Goal: Task Accomplishment & Management: Manage account settings

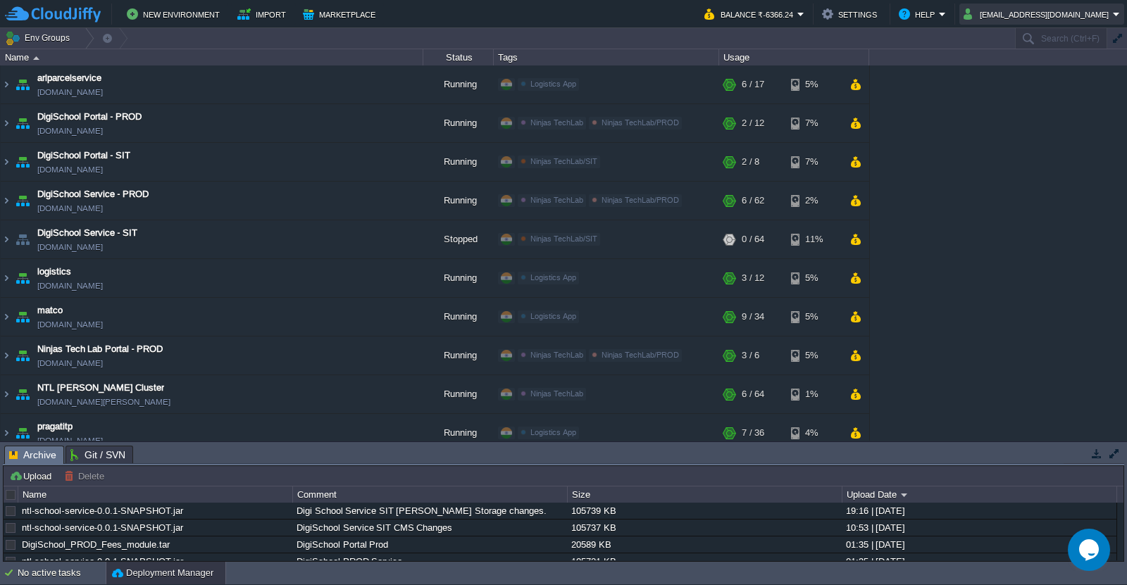
click at [999, 11] on button "[EMAIL_ADDRESS][DOMAIN_NAME]" at bounding box center [1037, 14] width 149 height 17
click at [946, 14] on em "Help" at bounding box center [921, 14] width 47 height 17
click at [808, 13] on td "Balance ₹-6366.24" at bounding box center [754, 14] width 108 height 21
click at [932, 16] on button "Help" at bounding box center [918, 14] width 40 height 17
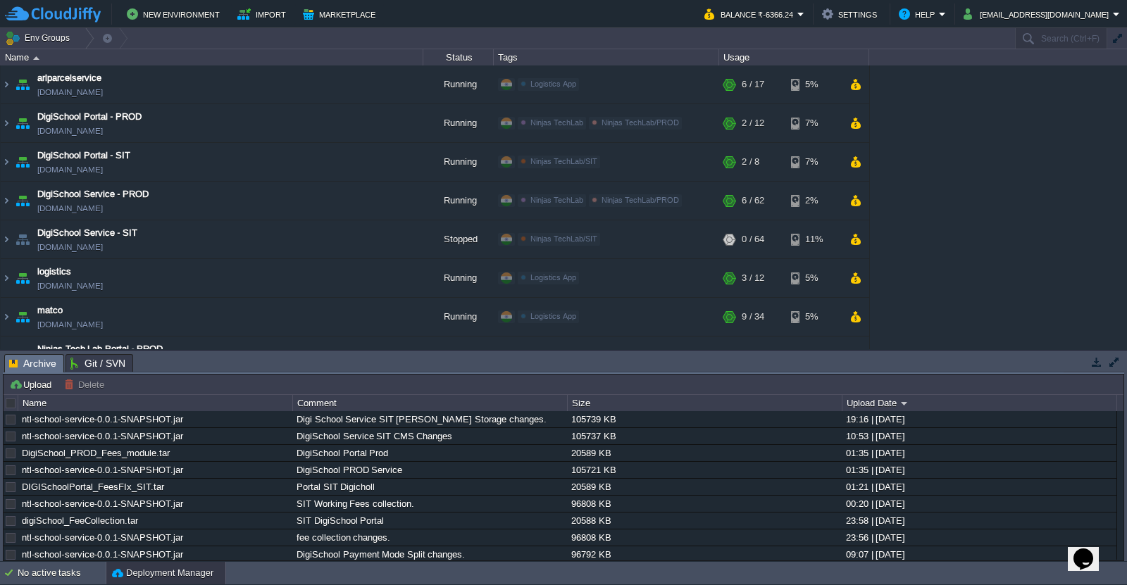
scroll to position [104, 0]
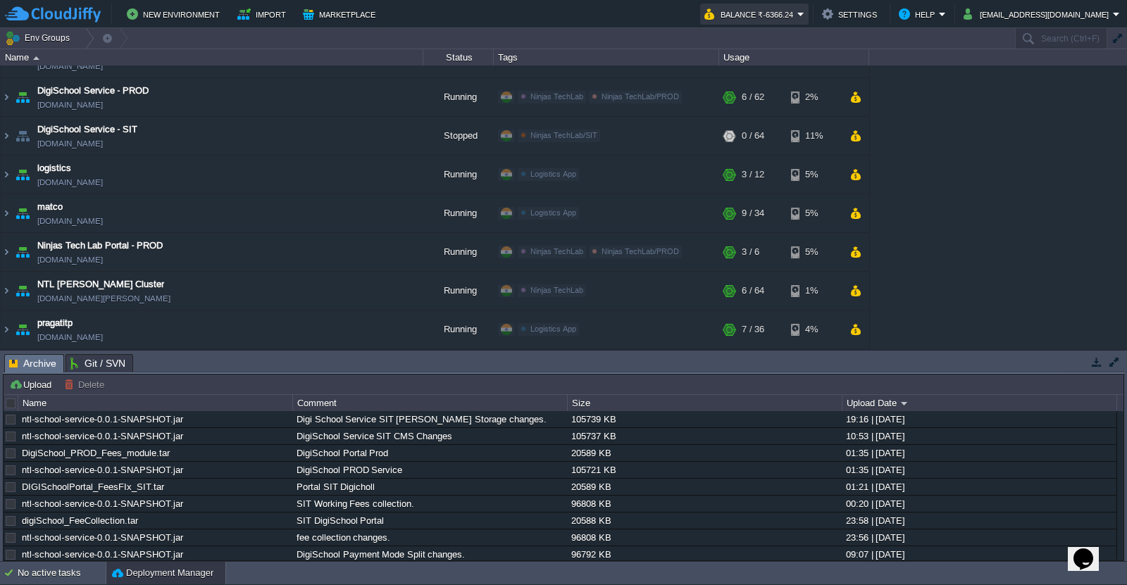
click at [797, 18] on button "Balance ₹-6366.24" at bounding box center [750, 14] width 93 height 17
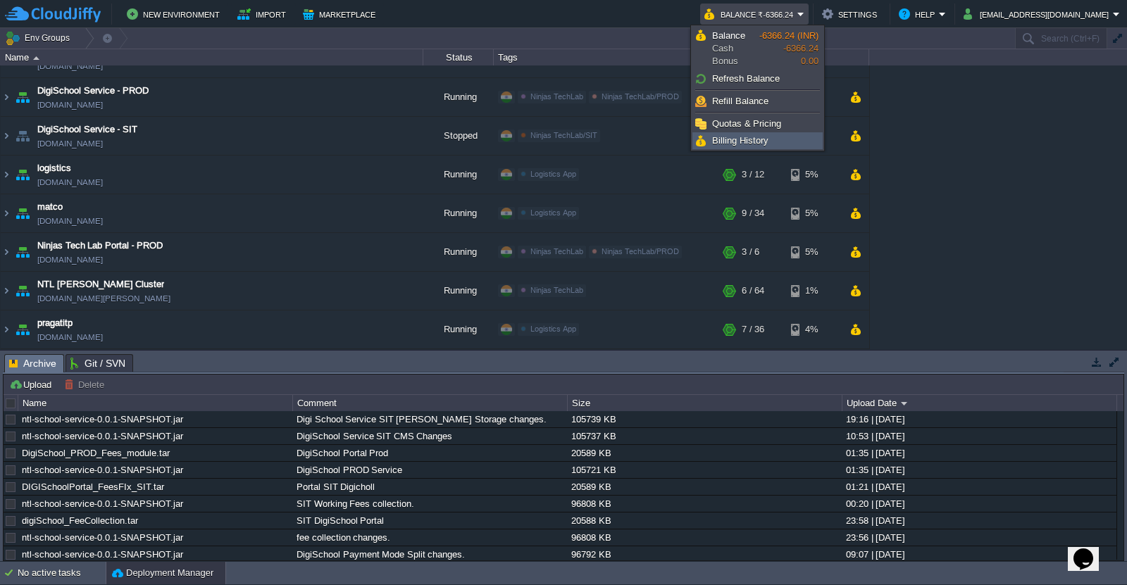
click at [770, 143] on link "Billing History" at bounding box center [757, 140] width 129 height 15
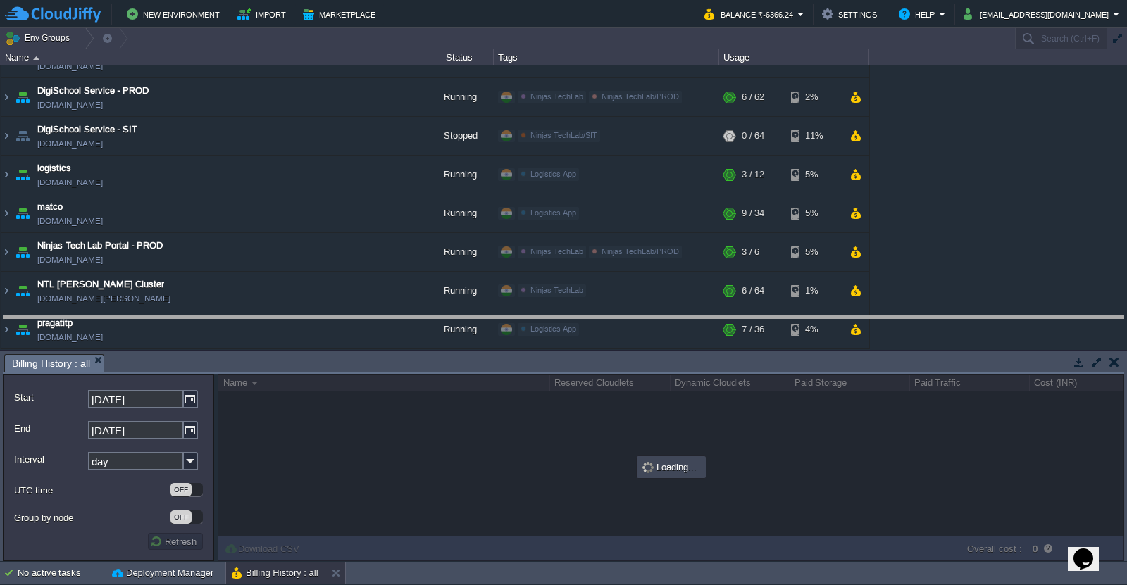
drag, startPoint x: 624, startPoint y: 368, endPoint x: 624, endPoint y: 325, distance: 42.2
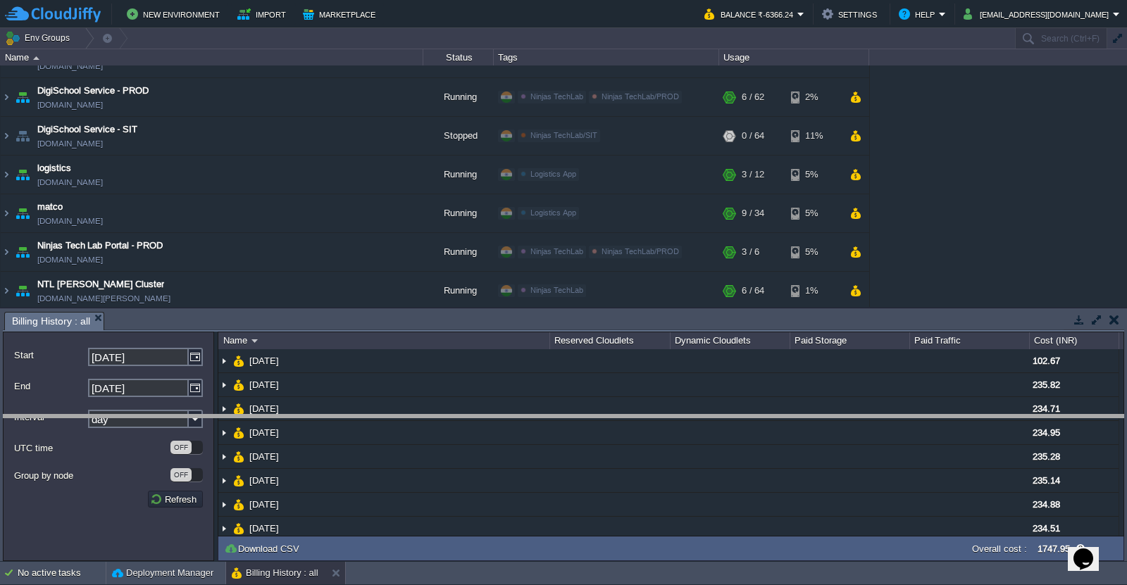
drag, startPoint x: 624, startPoint y: 325, endPoint x: 633, endPoint y: 435, distance: 110.2
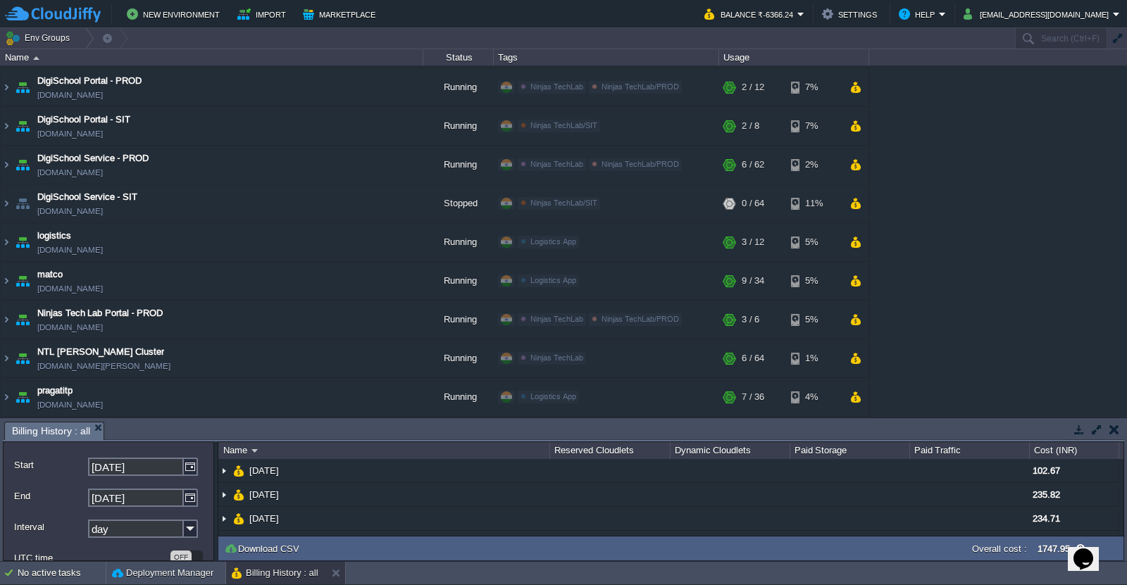
scroll to position [0, 0]
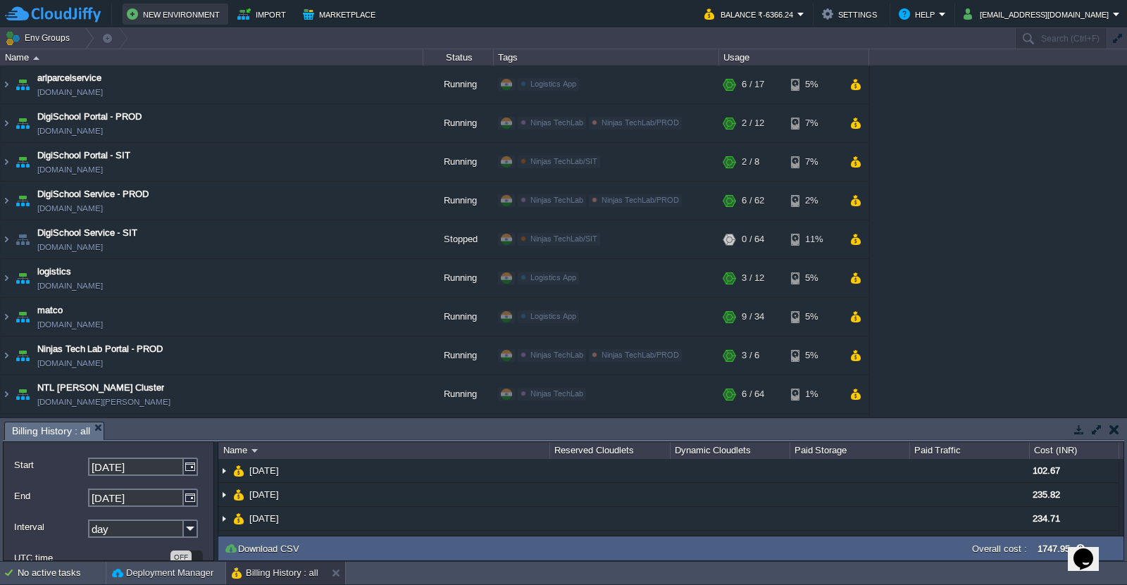
click at [175, 21] on button "New Environment" at bounding box center [175, 14] width 97 height 17
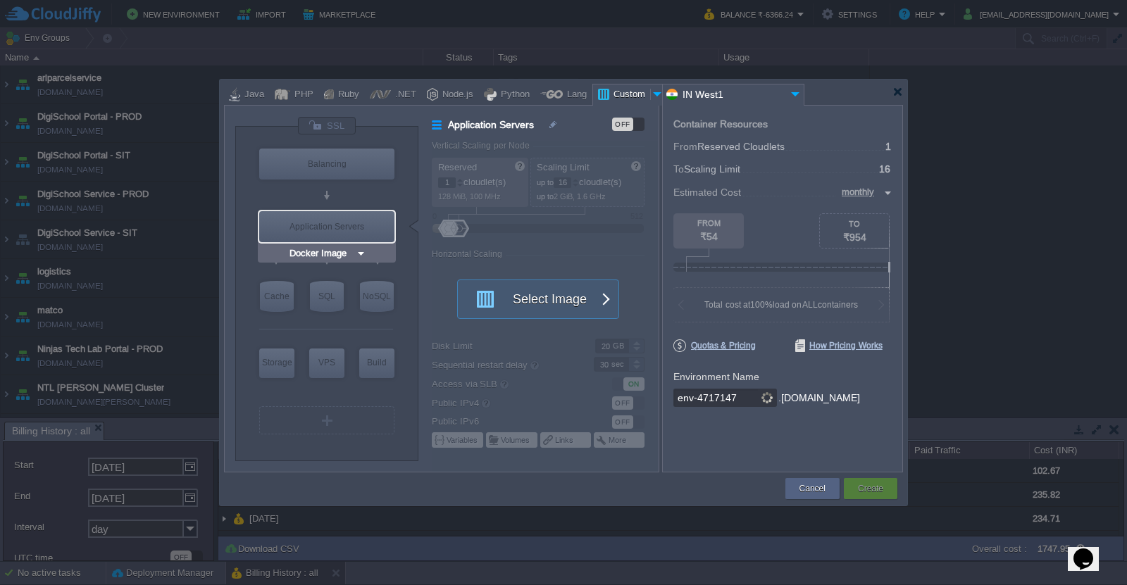
click at [341, 231] on div "Application Servers" at bounding box center [326, 226] width 135 height 31
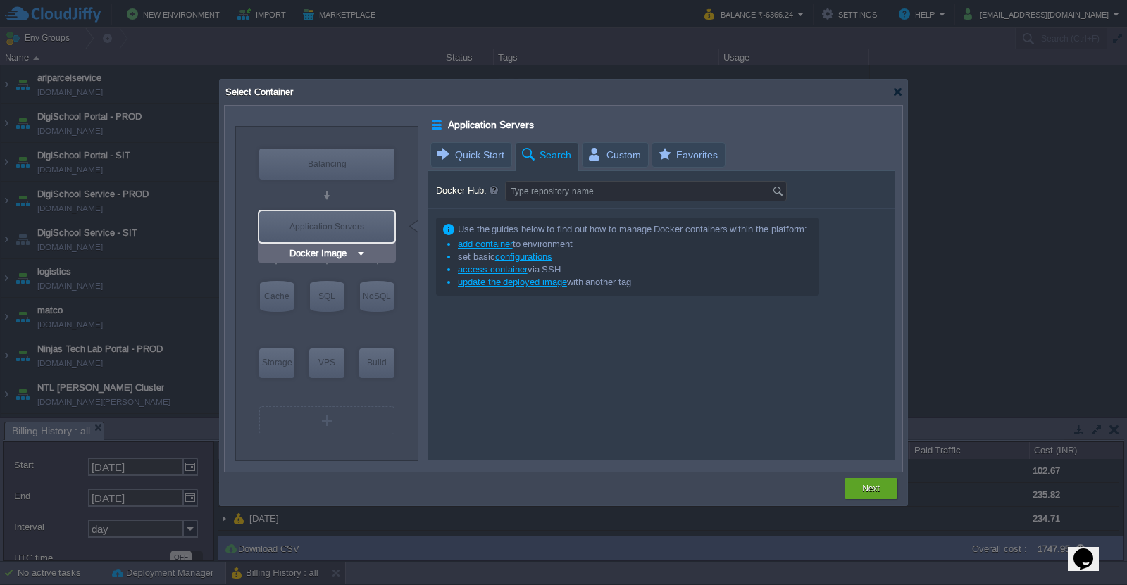
click at [358, 251] on img at bounding box center [361, 253] width 11 height 14
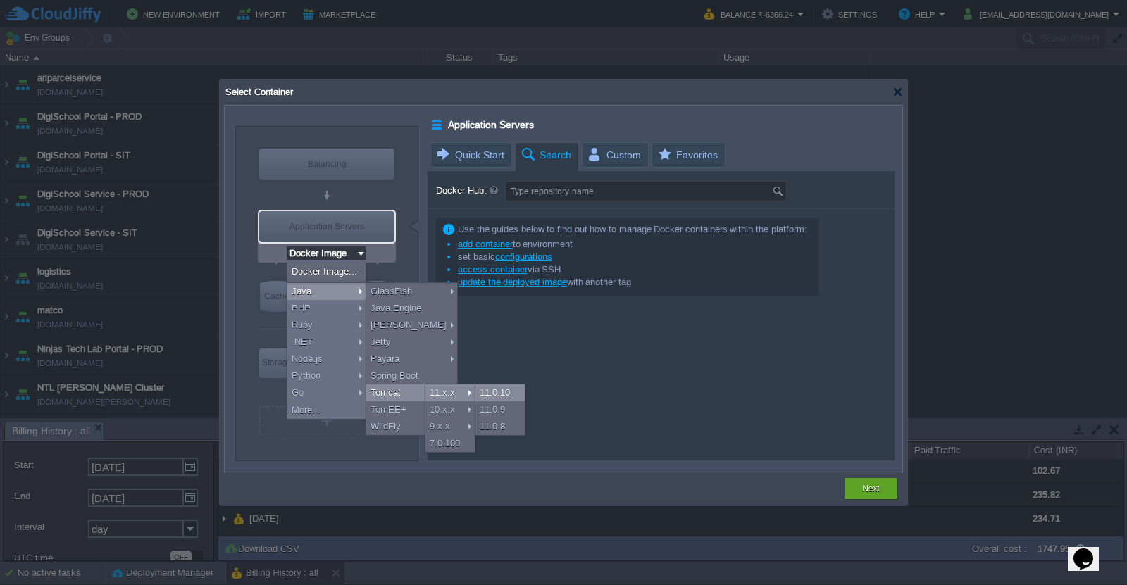
click at [485, 394] on div "11.0.10" at bounding box center [499, 392] width 49 height 17
type input "Application Servers"
type input "6"
type input "Tomcat 11.0.10"
type input "Zulu Communit..."
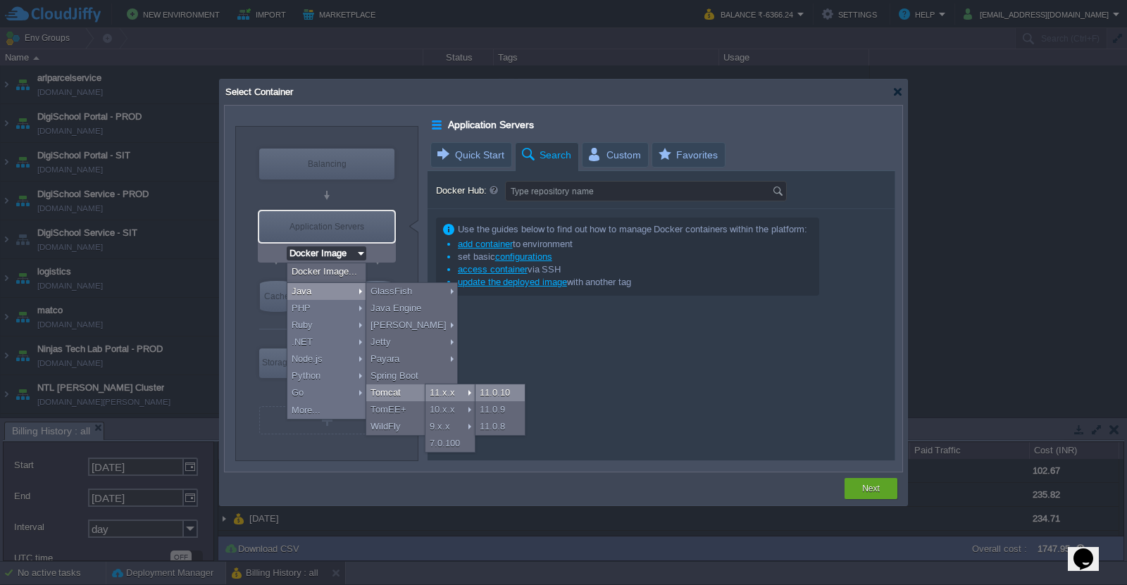
type input "Stateful"
type input "Tomcat 11.0.10"
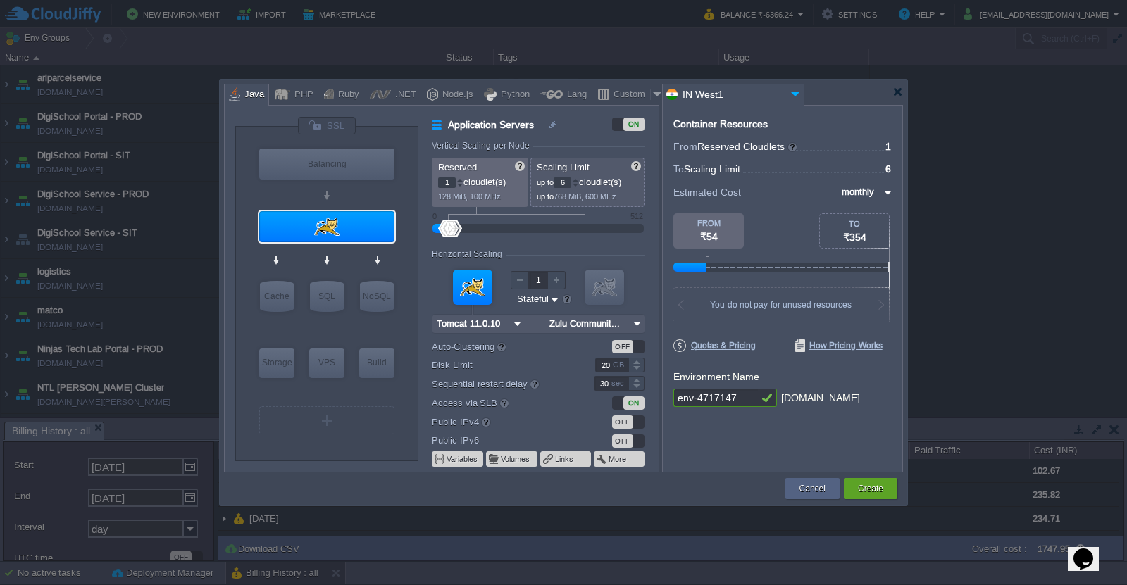
drag, startPoint x: 471, startPoint y: 199, endPoint x: 496, endPoint y: 196, distance: 24.7
click at [496, 196] on span "128 MiB, 100 MHz" at bounding box center [469, 196] width 63 height 8
click at [895, 88] on div at bounding box center [897, 92] width 11 height 11
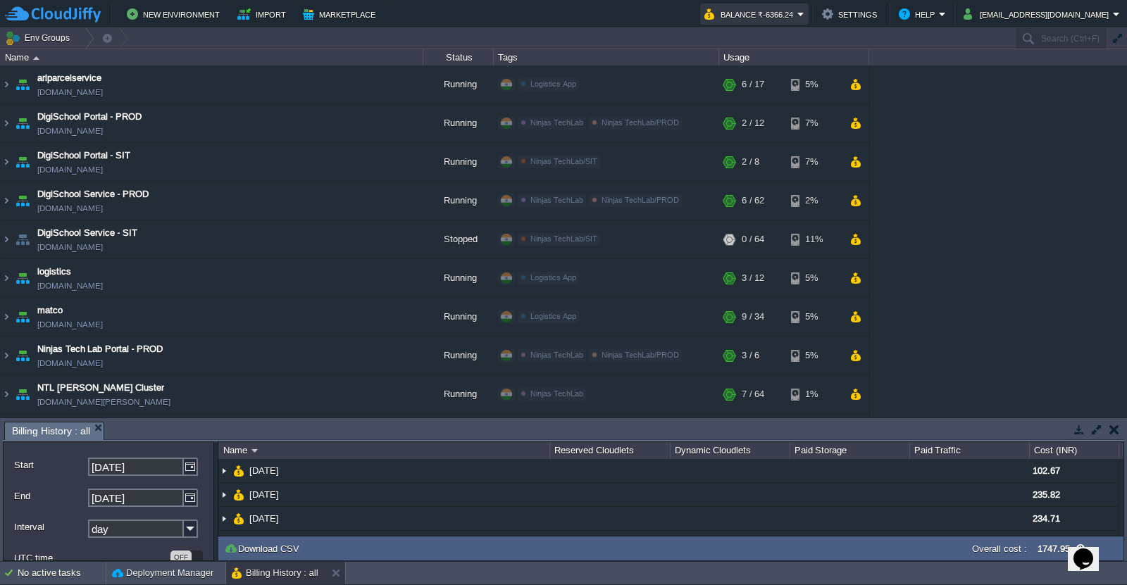
click at [797, 14] on button "Balance ₹-6366.24" at bounding box center [750, 14] width 93 height 17
click at [930, 13] on button "Help" at bounding box center [918, 14] width 40 height 17
click at [870, 15] on button "Settings" at bounding box center [851, 14] width 59 height 17
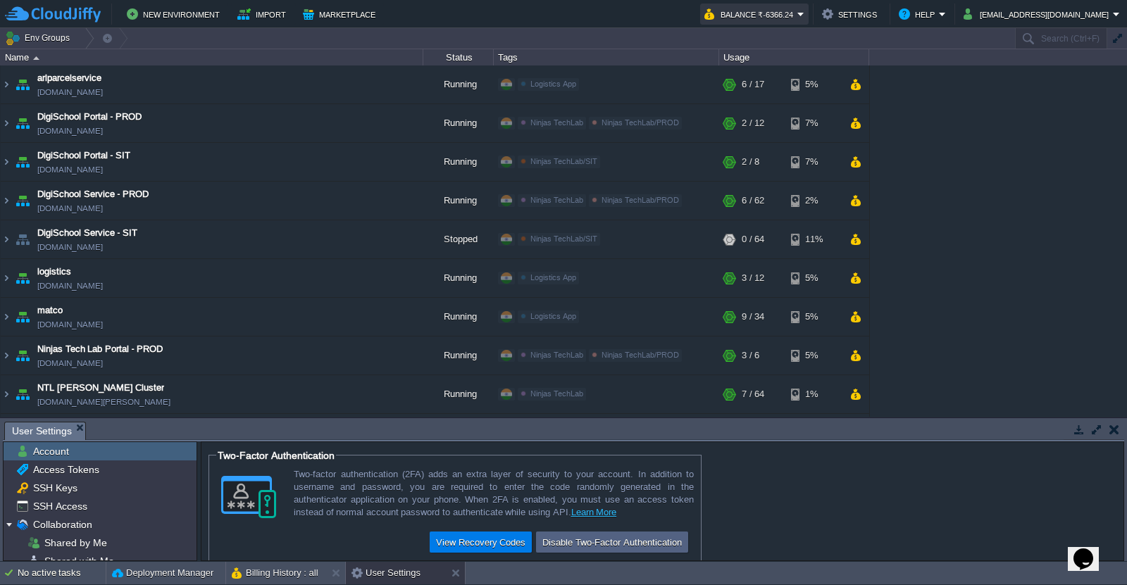
click at [797, 8] on button "Balance ₹-6366.24" at bounding box center [750, 14] width 93 height 17
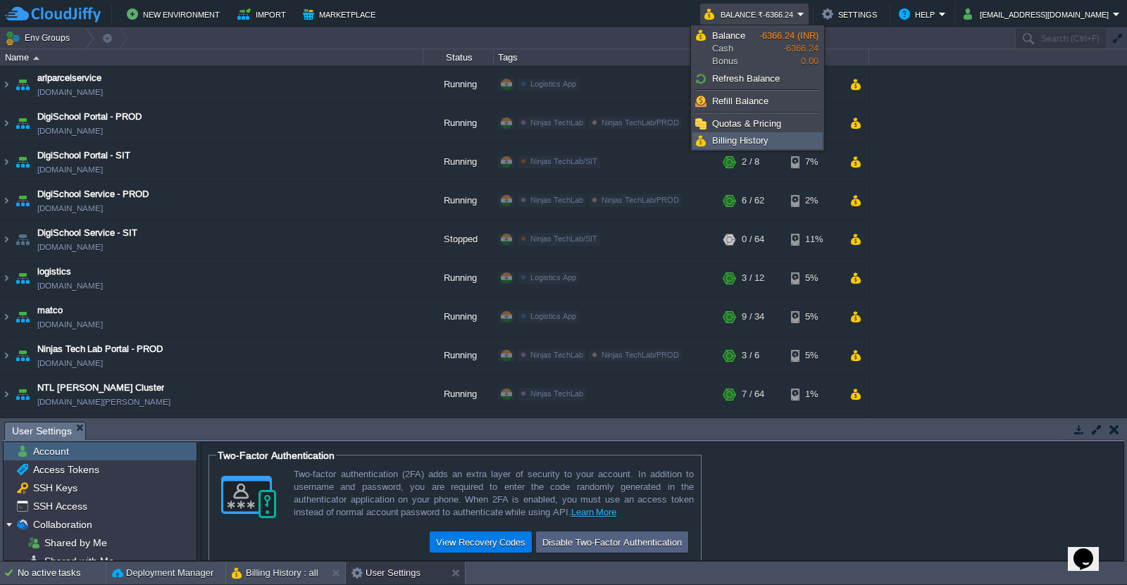
click at [777, 137] on link "Billing History" at bounding box center [757, 140] width 129 height 15
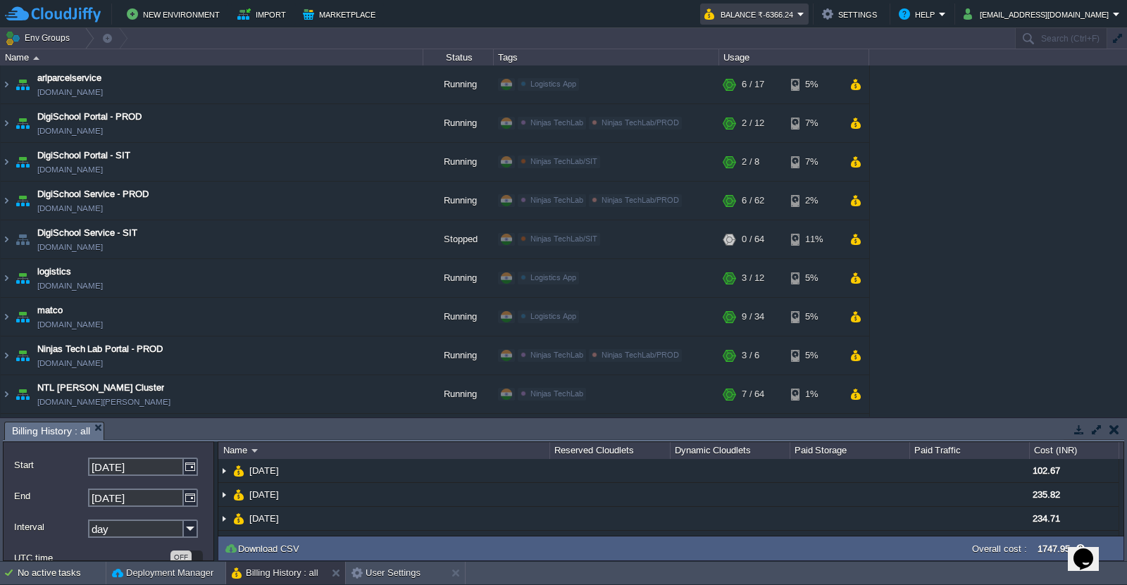
click at [805, 4] on td "Balance ₹-6366.24" at bounding box center [754, 14] width 108 height 21
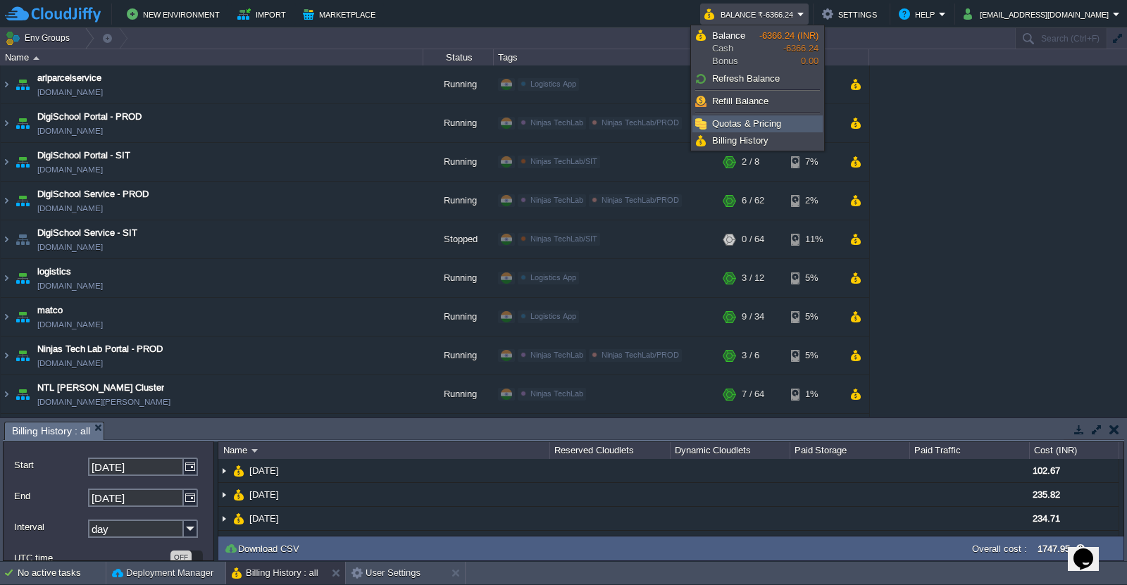
click at [777, 123] on span "Quotas & Pricing" at bounding box center [746, 123] width 69 height 11
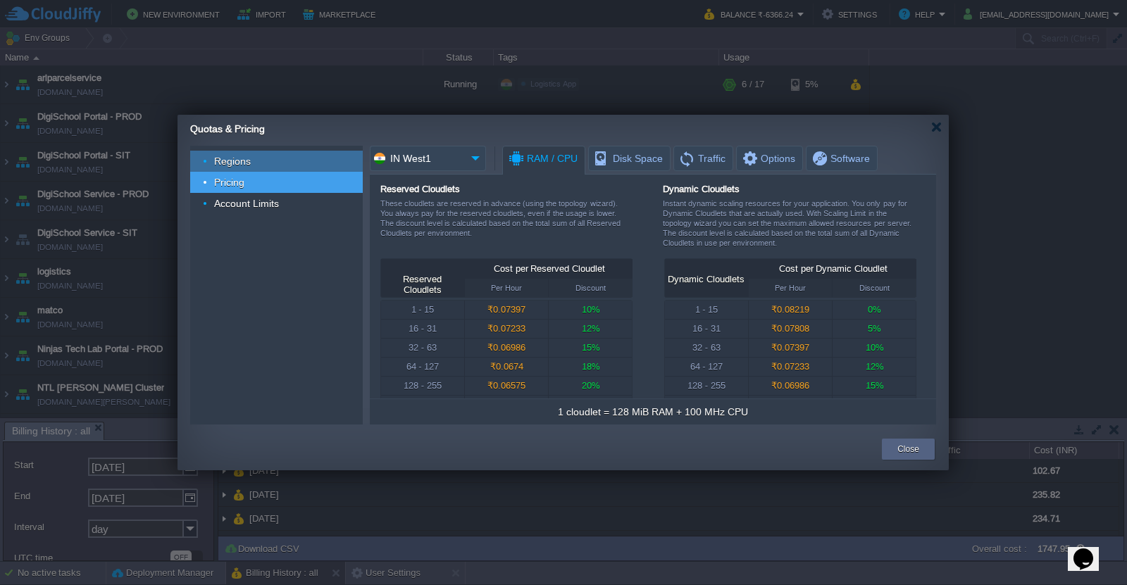
click at [270, 164] on div "Regions" at bounding box center [276, 161] width 173 height 21
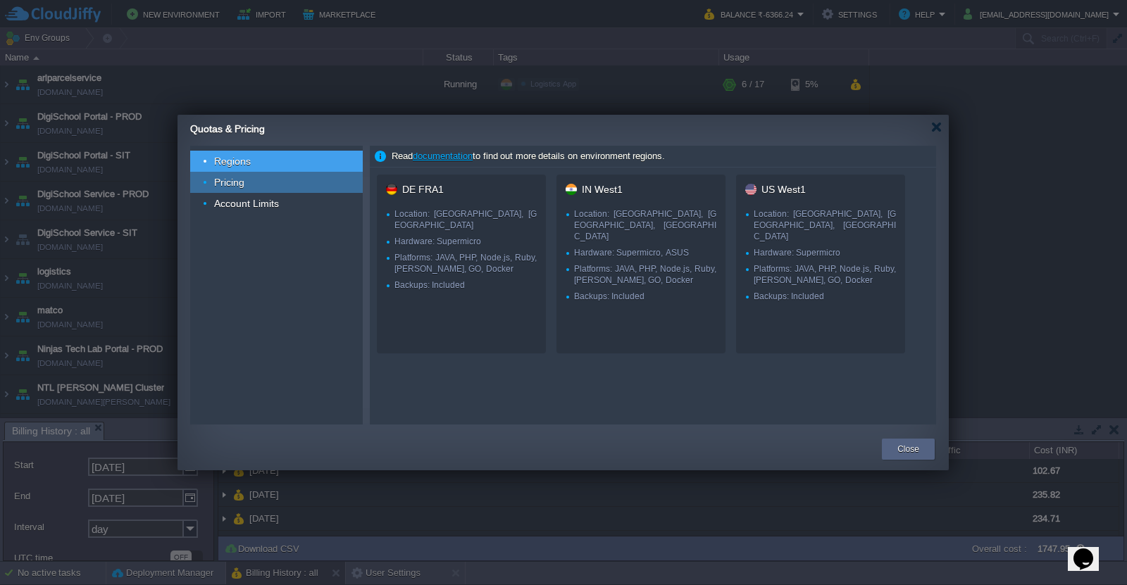
click at [275, 182] on div "Pricing" at bounding box center [276, 182] width 173 height 21
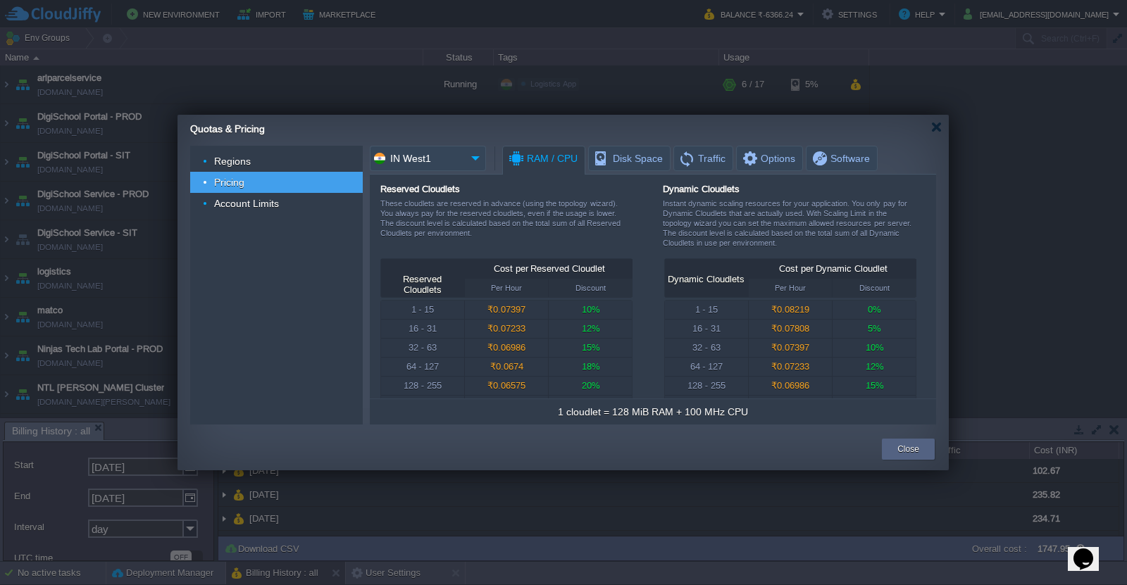
scroll to position [27, 0]
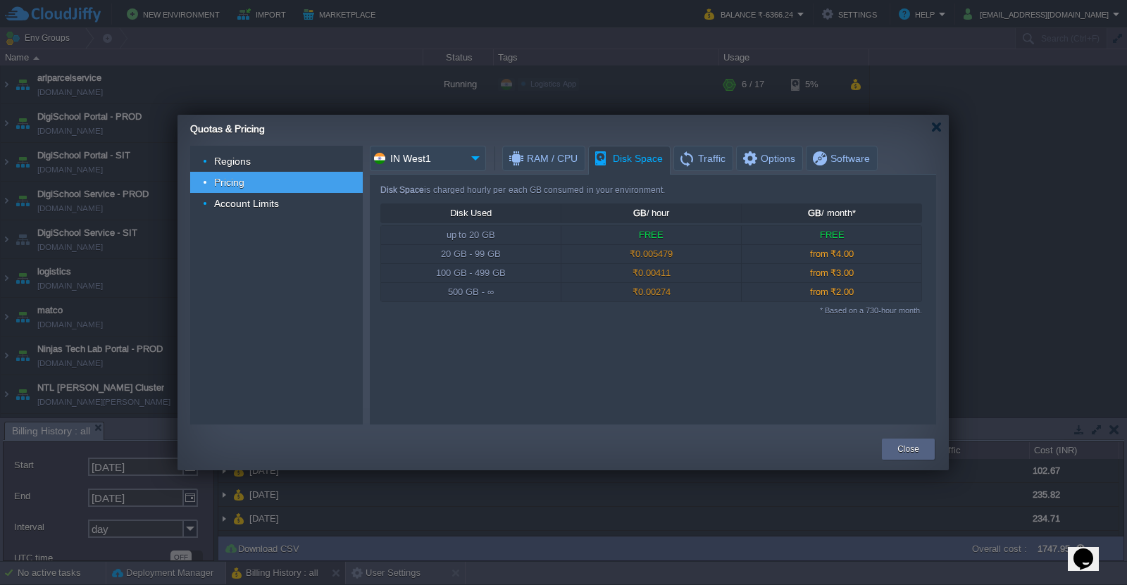
click at [622, 165] on span "Disk Space" at bounding box center [628, 158] width 70 height 25
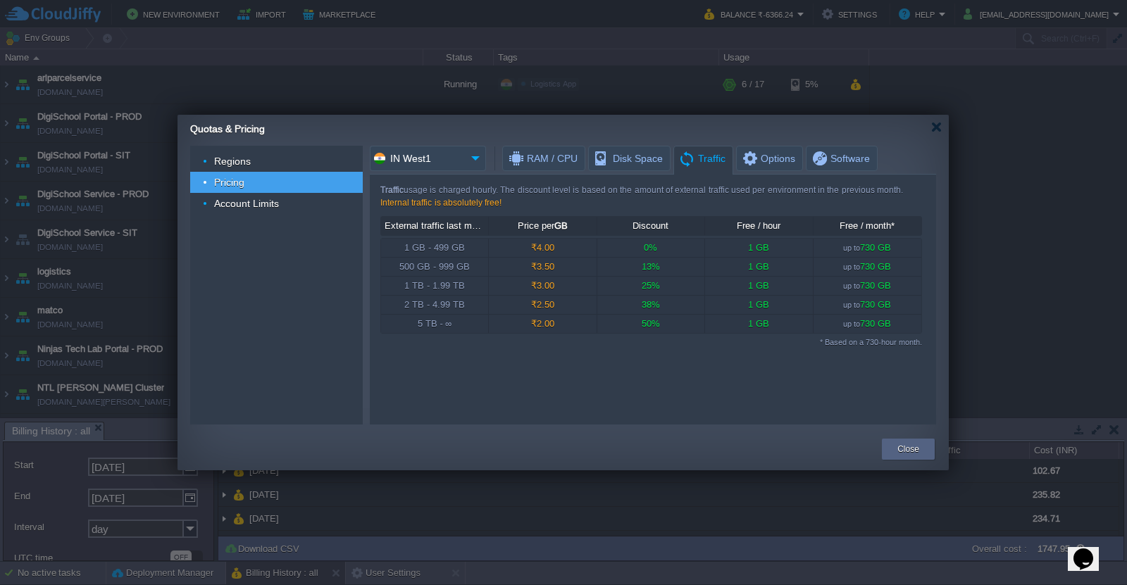
click at [689, 161] on span "Traffic" at bounding box center [701, 158] width 47 height 25
click at [758, 158] on span "Options" at bounding box center [768, 158] width 54 height 24
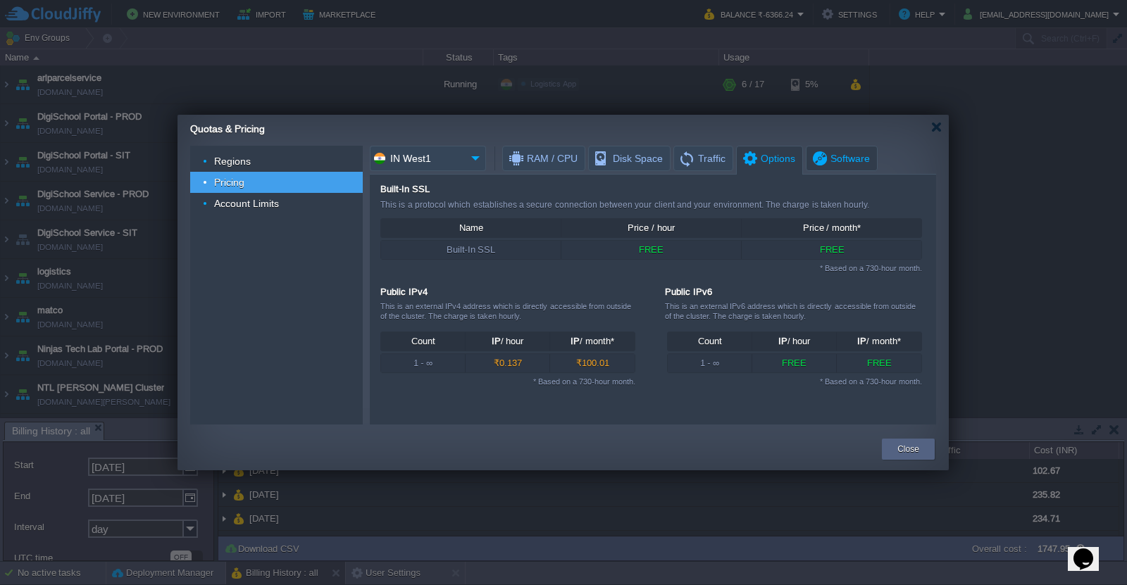
click at [832, 155] on span "Software" at bounding box center [839, 158] width 59 height 24
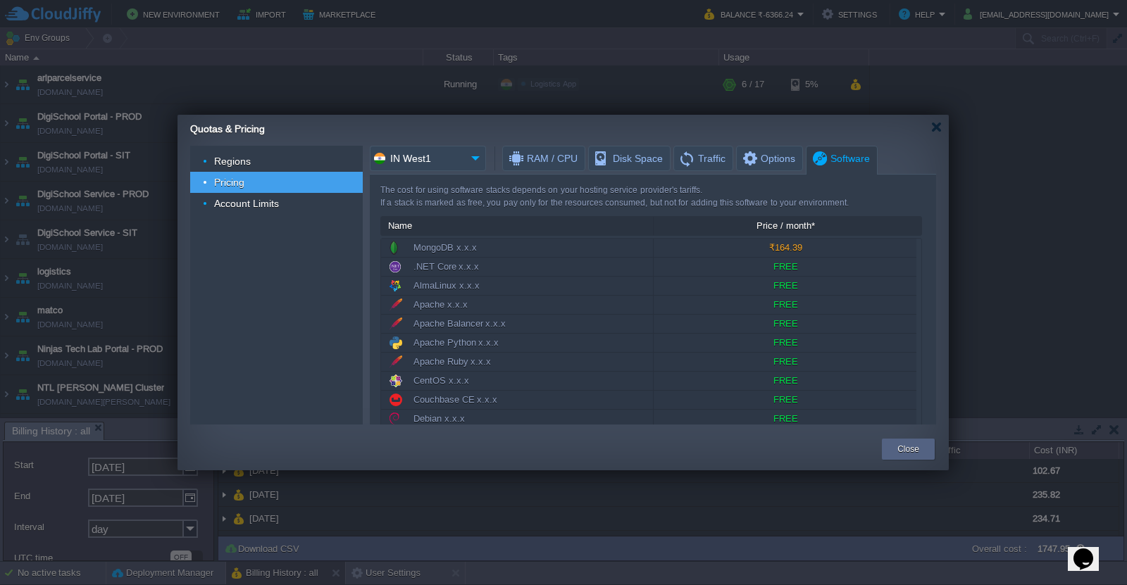
drag, startPoint x: 930, startPoint y: 202, endPoint x: 927, endPoint y: 244, distance: 41.7
click at [927, 244] on div "The cost for using software stacks depends on your hosting service provider's t…" at bounding box center [653, 300] width 566 height 250
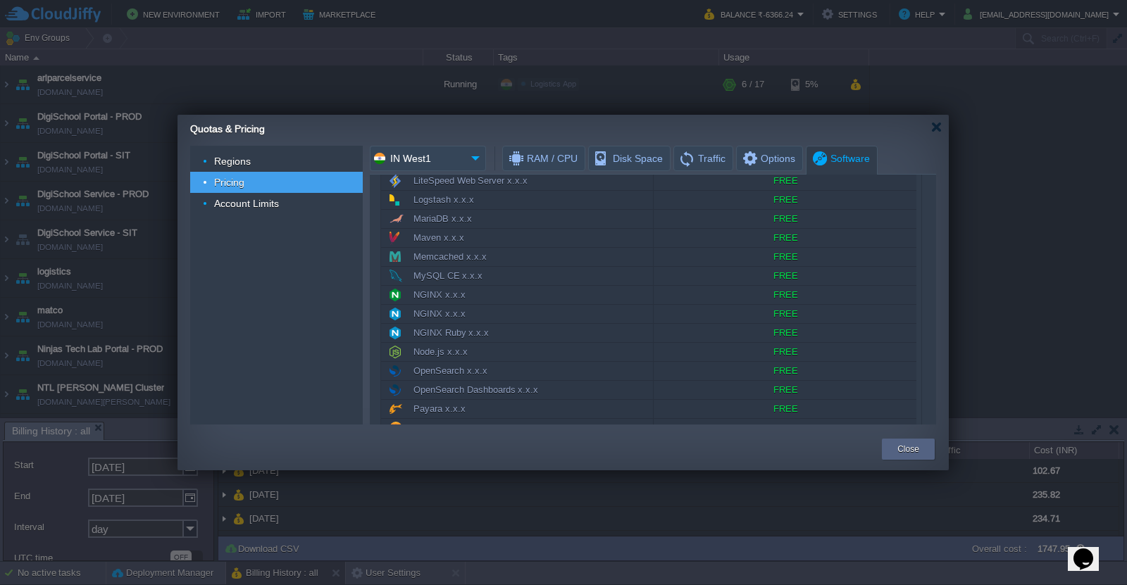
scroll to position [490, 0]
click at [425, 271] on span "MySQL CE x.x.x" at bounding box center [447, 271] width 69 height 14
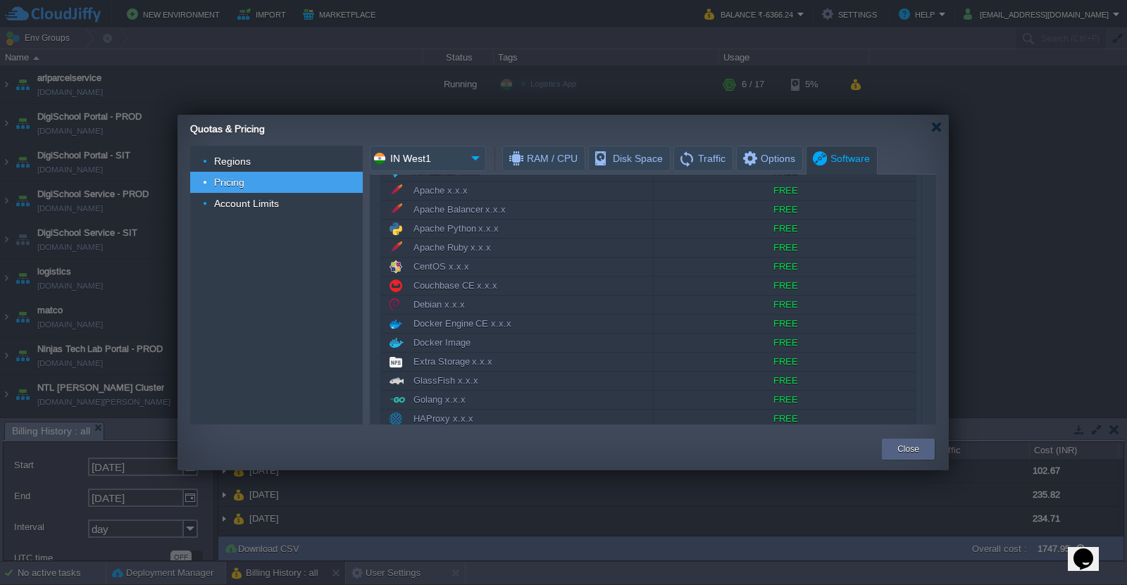
scroll to position [0, 0]
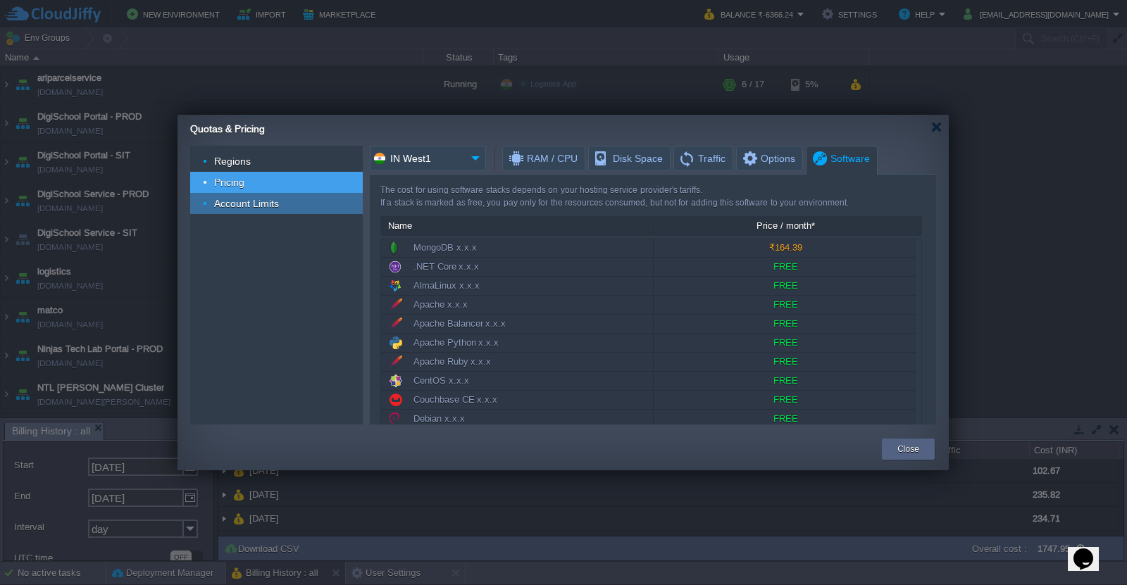
click at [244, 207] on span "Account Limits" at bounding box center [247, 203] width 68 height 13
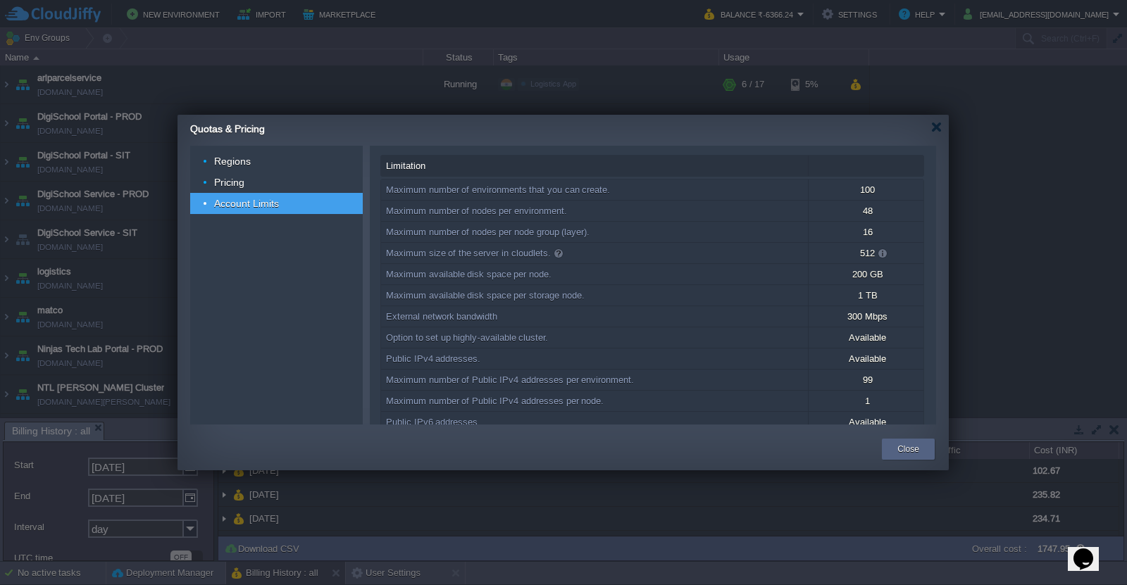
drag, startPoint x: 556, startPoint y: 192, endPoint x: 870, endPoint y: 203, distance: 314.2
click at [870, 203] on div "Maximum number of environments that you can create. 100 Maximum number of nodes…" at bounding box center [652, 348] width 542 height 337
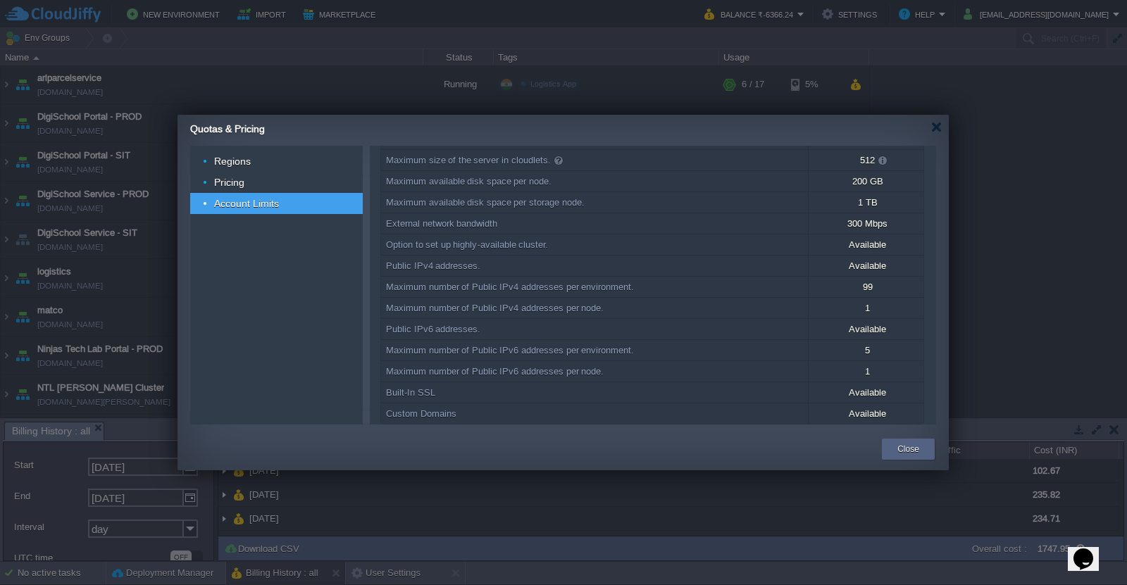
scroll to position [144, 0]
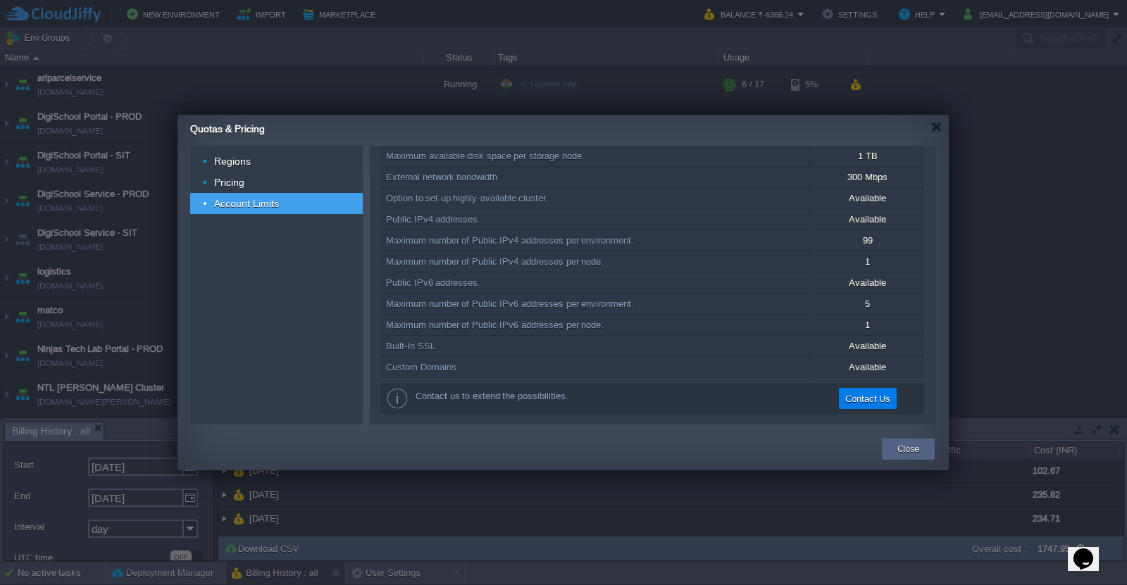
click at [797, 442] on td at bounding box center [531, 449] width 694 height 25
click at [245, 156] on span "Regions" at bounding box center [233, 161] width 40 height 13
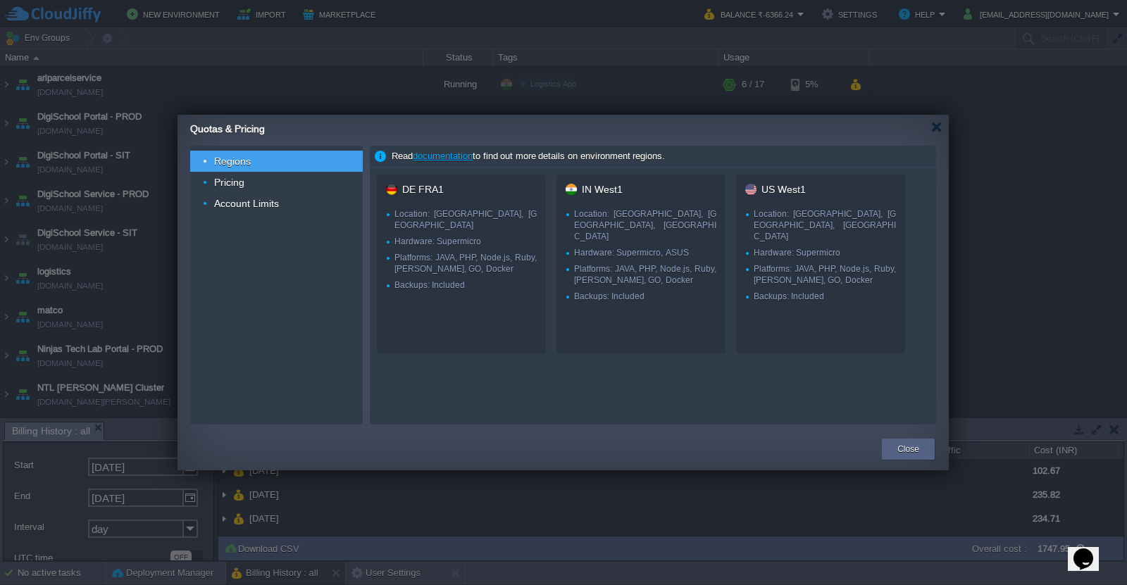
click at [435, 156] on link "documentation" at bounding box center [443, 156] width 60 height 11
click at [253, 180] on div "Pricing" at bounding box center [276, 182] width 173 height 21
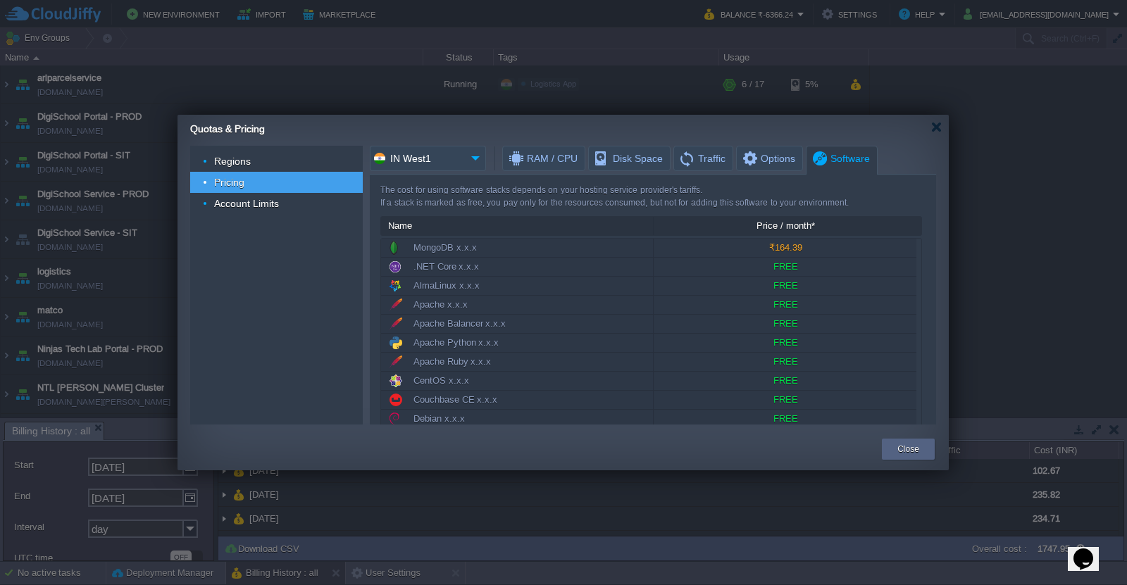
click at [469, 160] on img at bounding box center [475, 158] width 20 height 25
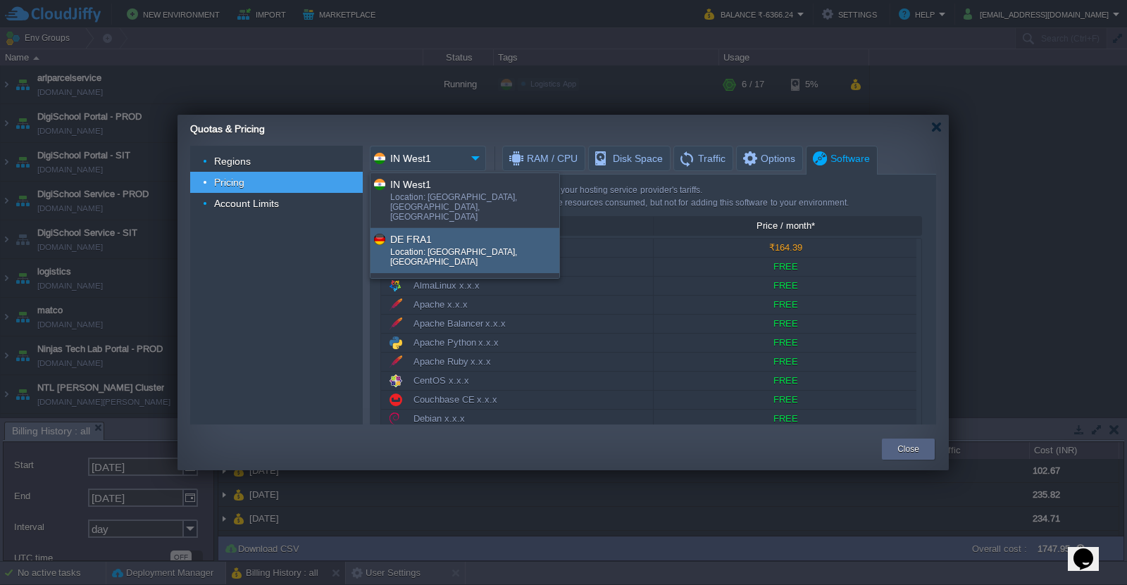
click at [513, 247] on div "Location: Frankfurt, Germany" at bounding box center [474, 258] width 168 height 23
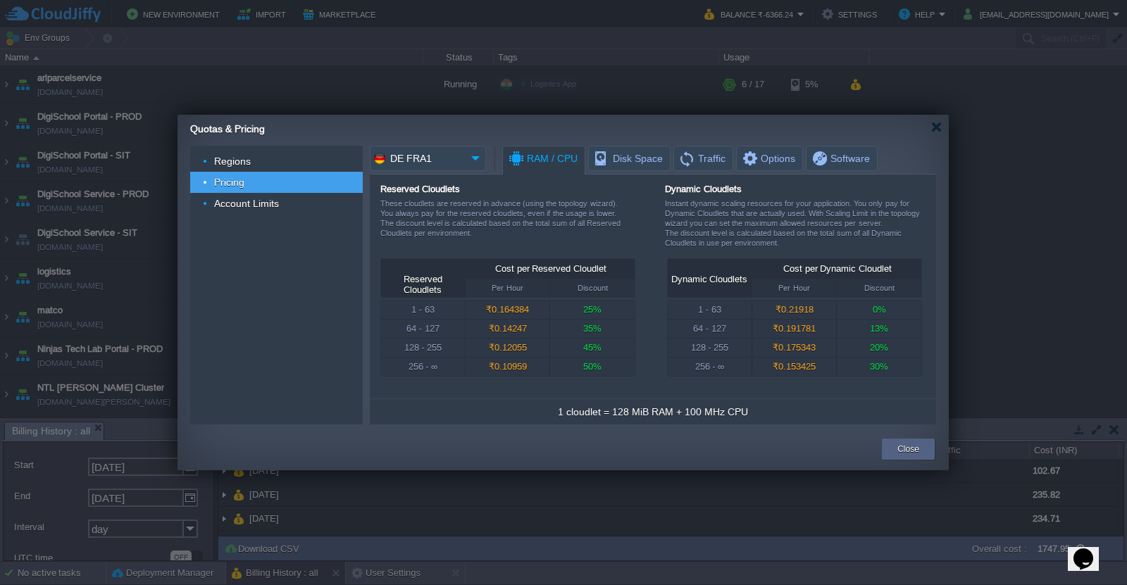
scroll to position [0, 0]
click at [556, 158] on span "RAM / CPU" at bounding box center [542, 158] width 70 height 25
click at [473, 165] on img at bounding box center [475, 158] width 20 height 25
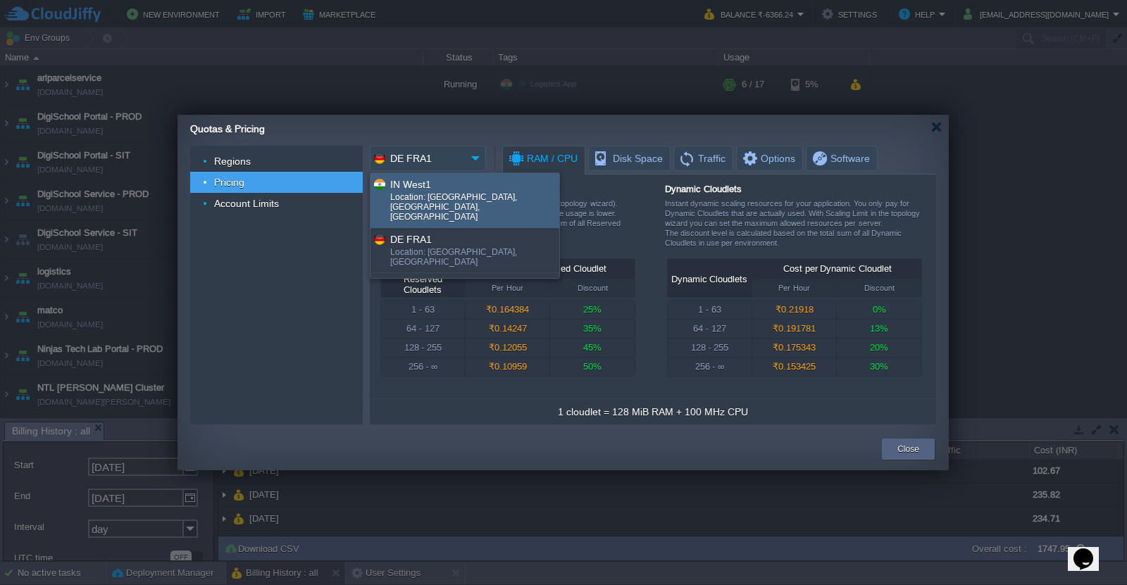
click at [450, 194] on div "Location: Pune, MH, India" at bounding box center [474, 208] width 168 height 32
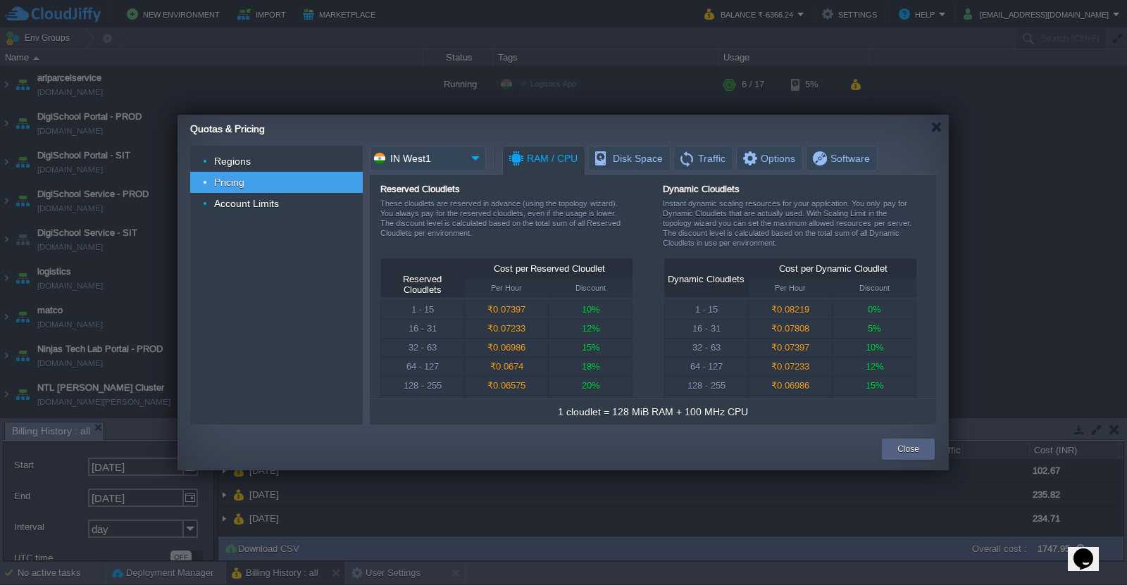
click at [466, 160] on img at bounding box center [475, 158] width 20 height 25
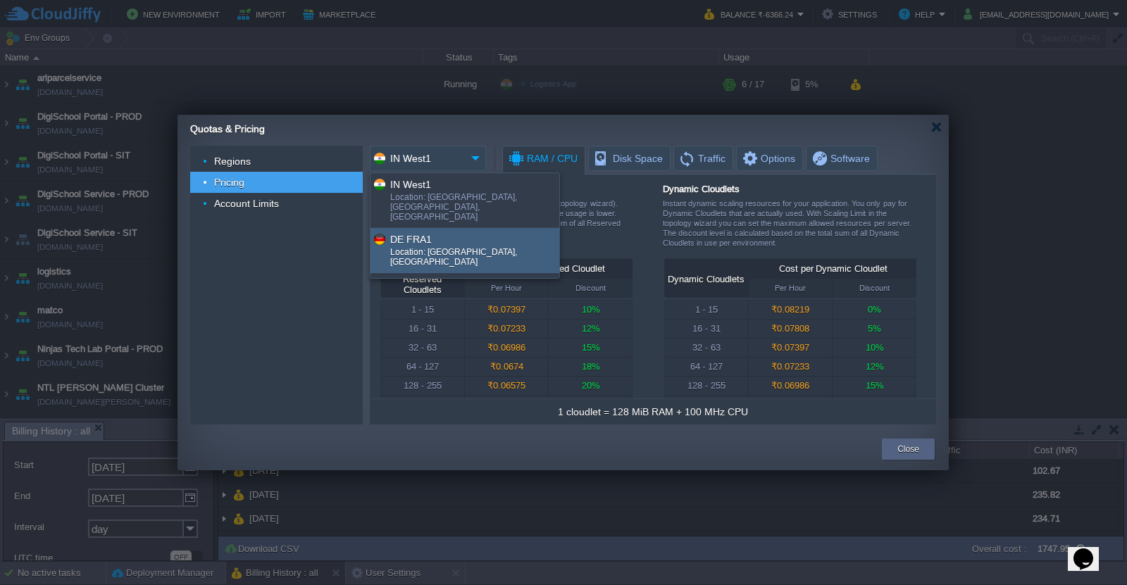
click at [449, 231] on div "DE FRA1" at bounding box center [474, 239] width 168 height 16
type input "DE FRA1"
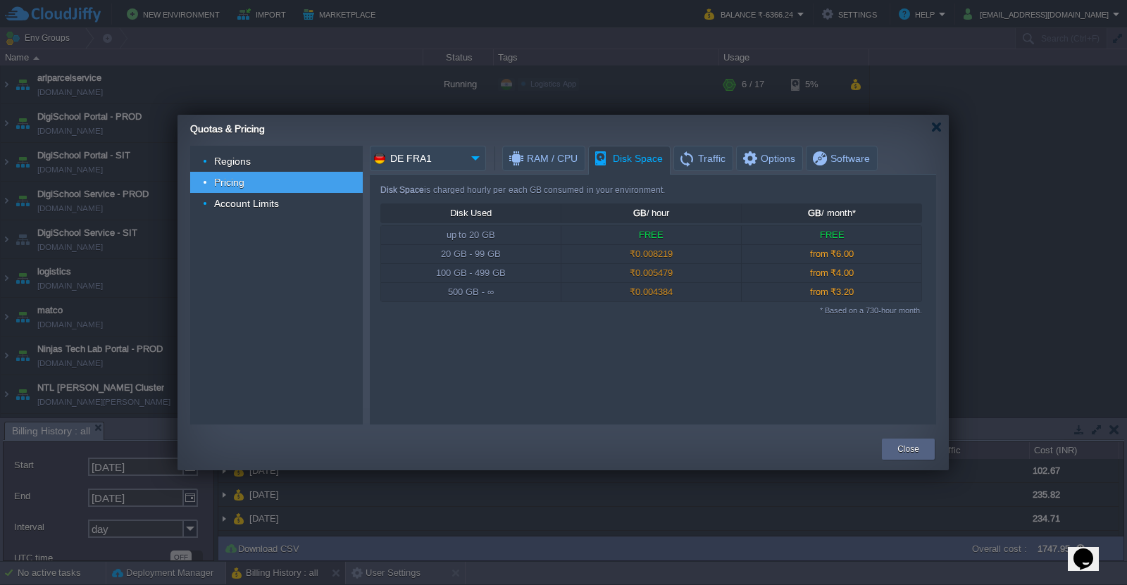
click at [619, 158] on span "Disk Space" at bounding box center [628, 158] width 70 height 25
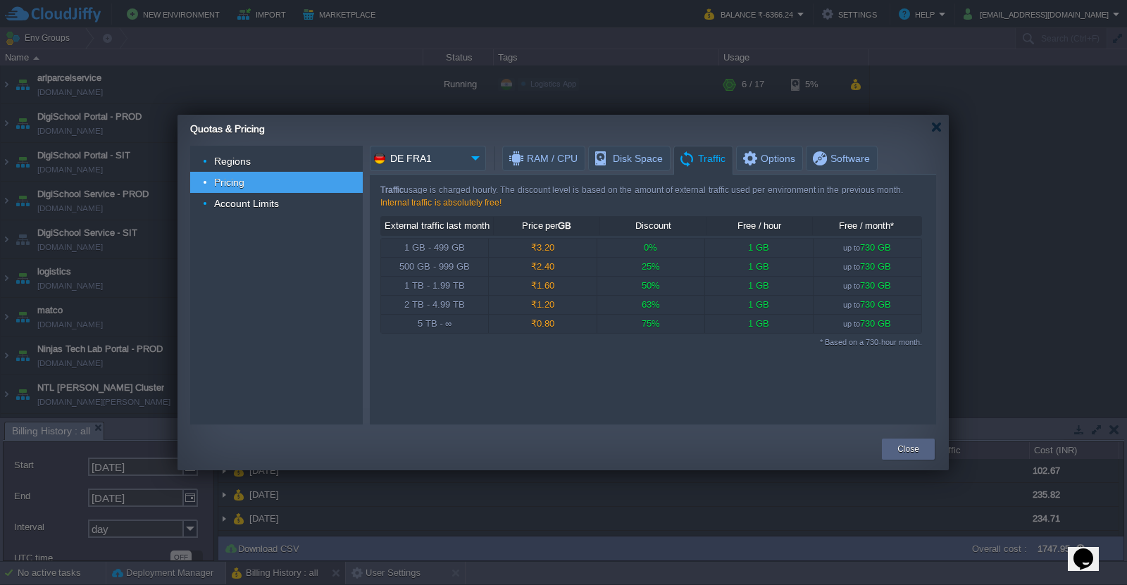
click at [683, 161] on span "Traffic" at bounding box center [701, 158] width 47 height 25
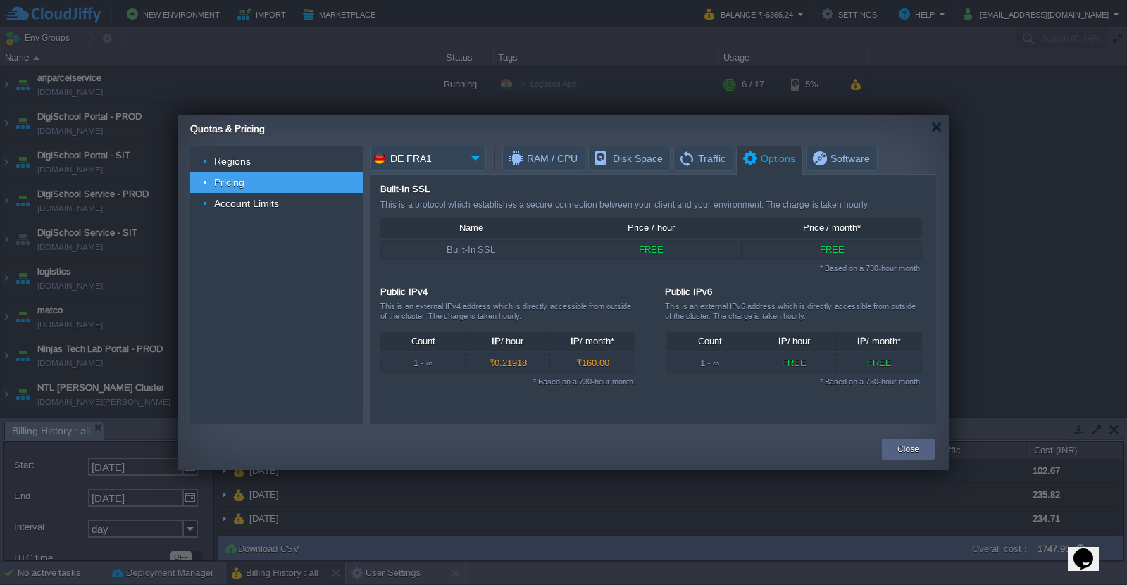
click at [757, 162] on span "Options" at bounding box center [768, 158] width 54 height 25
click at [814, 158] on span "Software" at bounding box center [839, 158] width 59 height 24
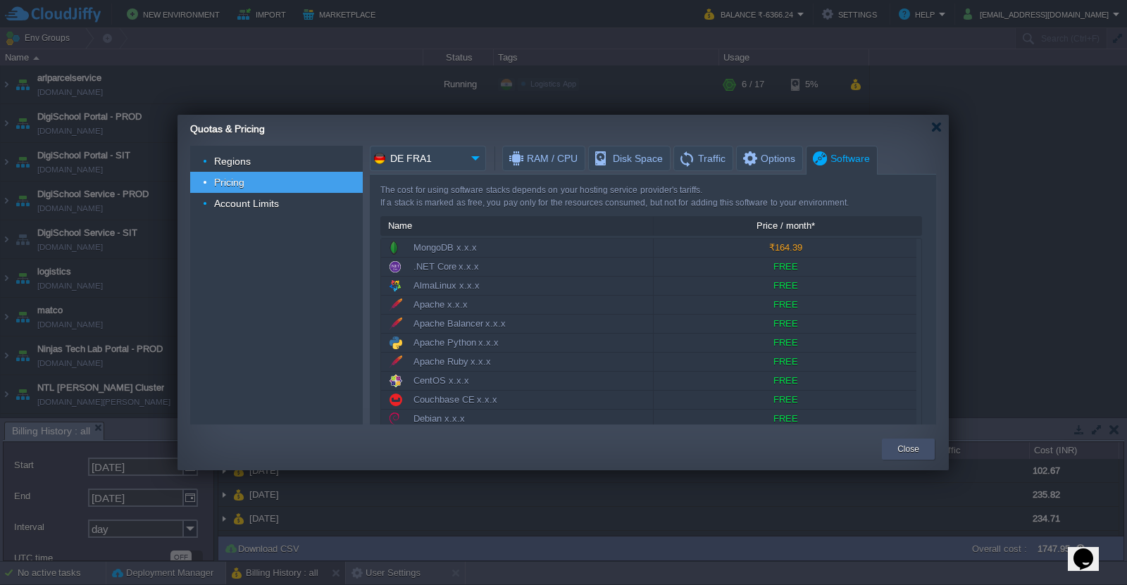
click at [910, 456] on div "Close" at bounding box center [908, 449] width 32 height 21
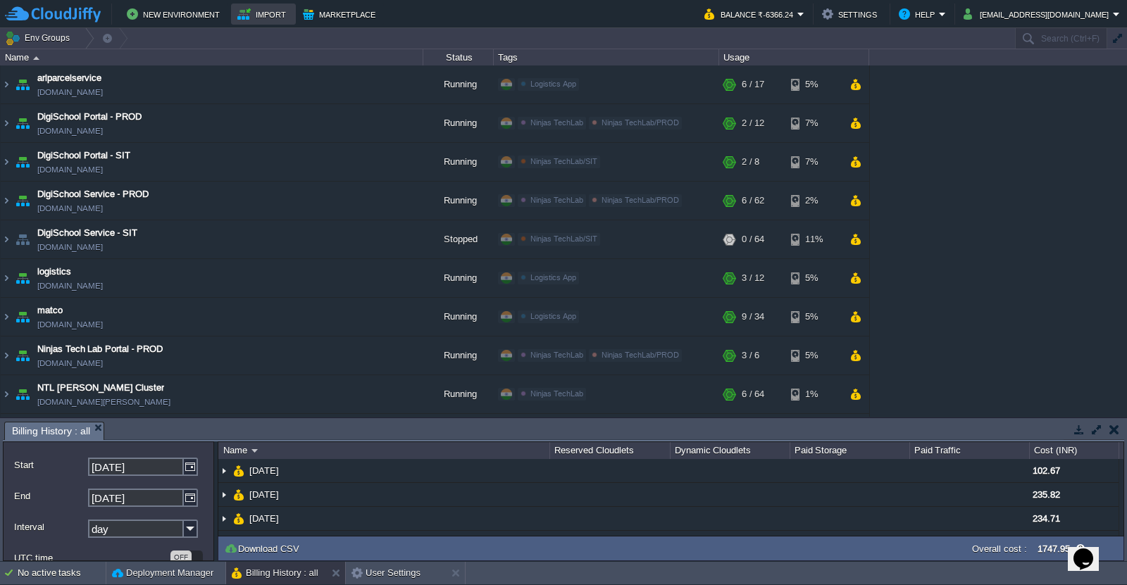
click at [273, 12] on button "Import" at bounding box center [263, 14] width 53 height 17
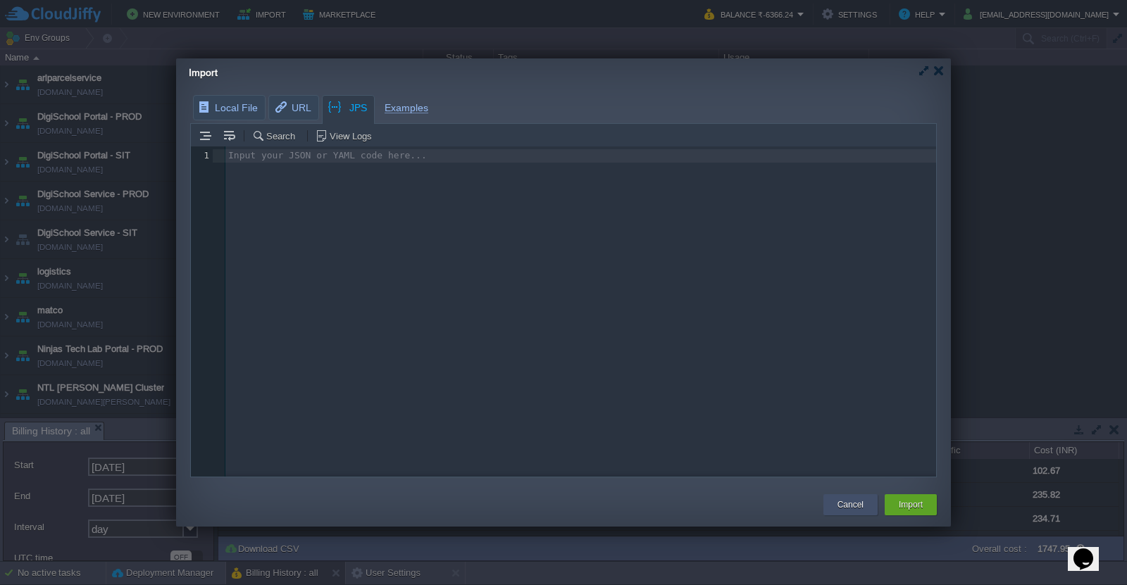
click at [840, 502] on button "Cancel" at bounding box center [850, 505] width 26 height 14
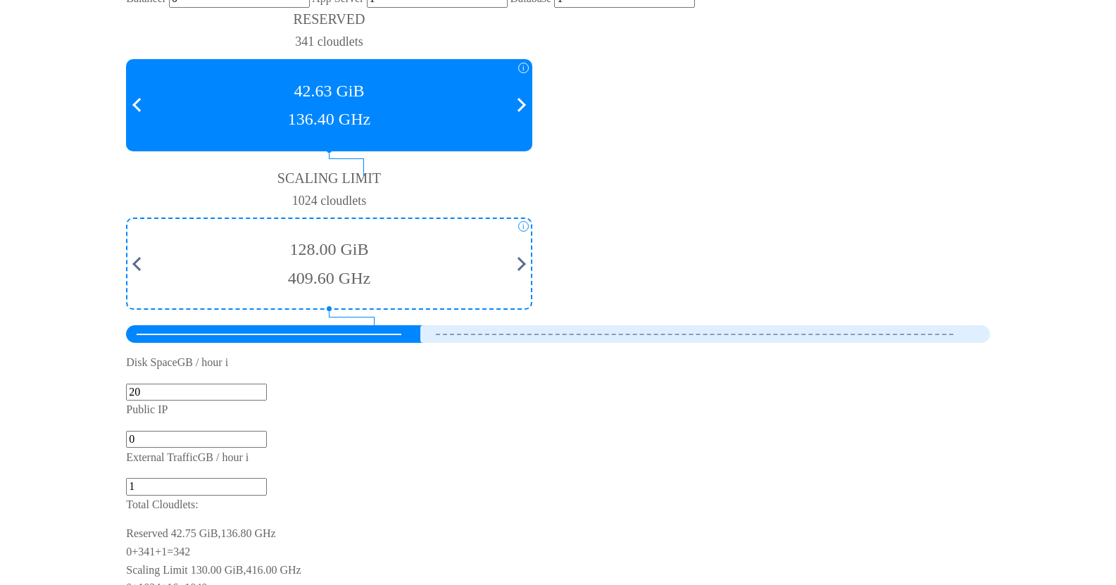
scroll to position [1235, 0]
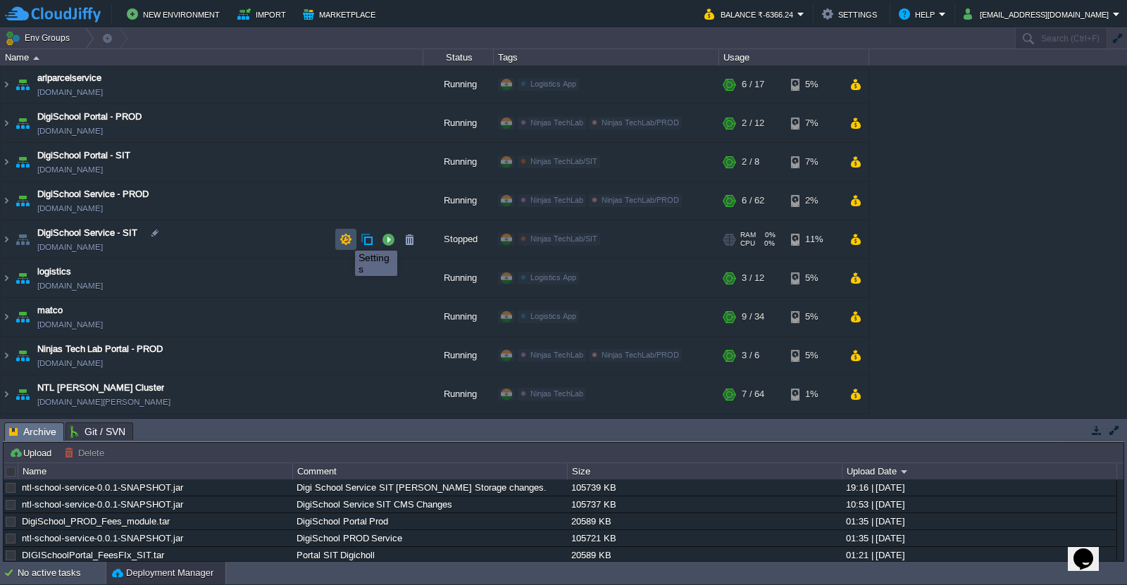
click at [344, 238] on button "button" at bounding box center [345, 239] width 13 height 13
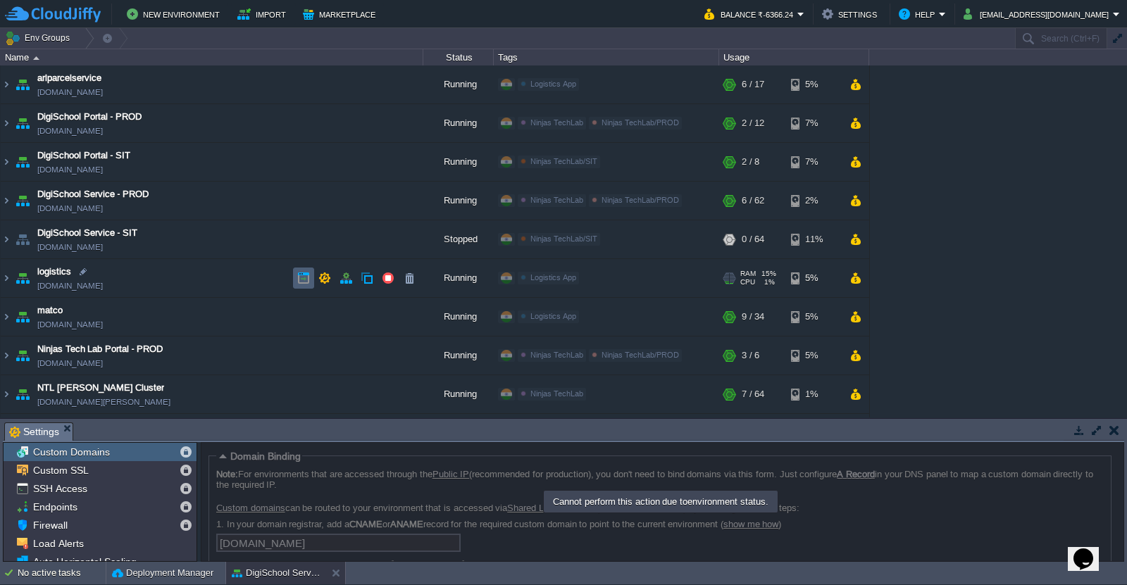
click at [302, 286] on td at bounding box center [303, 278] width 21 height 21
click at [394, 276] on button "button" at bounding box center [388, 278] width 13 height 13
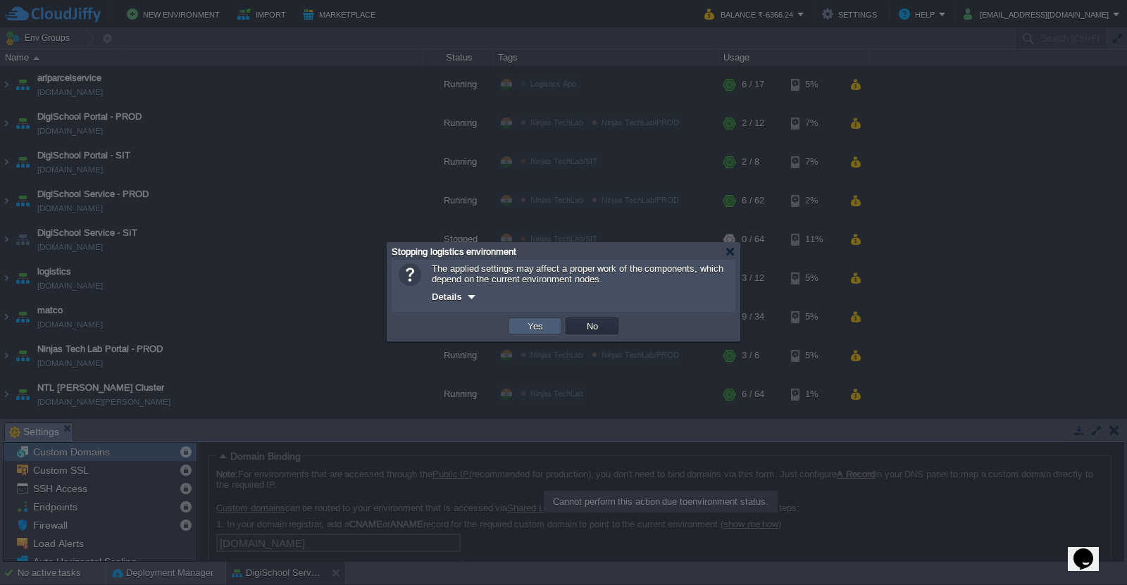
click at [522, 322] on td "Yes" at bounding box center [534, 326] width 53 height 17
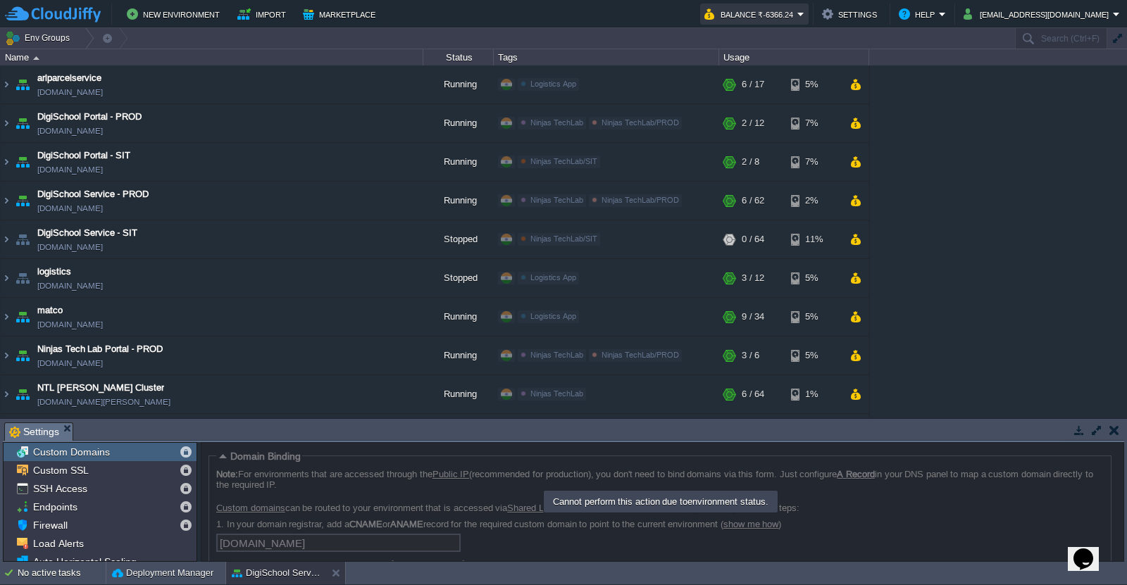
click at [797, 21] on button "Balance ₹-6366.24" at bounding box center [750, 14] width 93 height 17
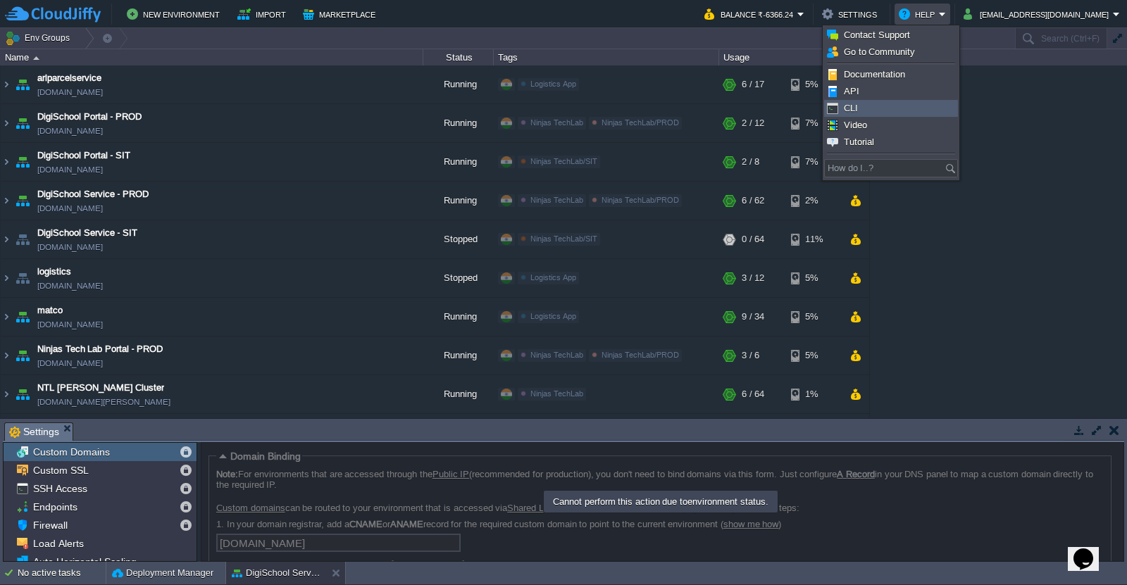
click at [872, 105] on link "CLI" at bounding box center [891, 108] width 132 height 15
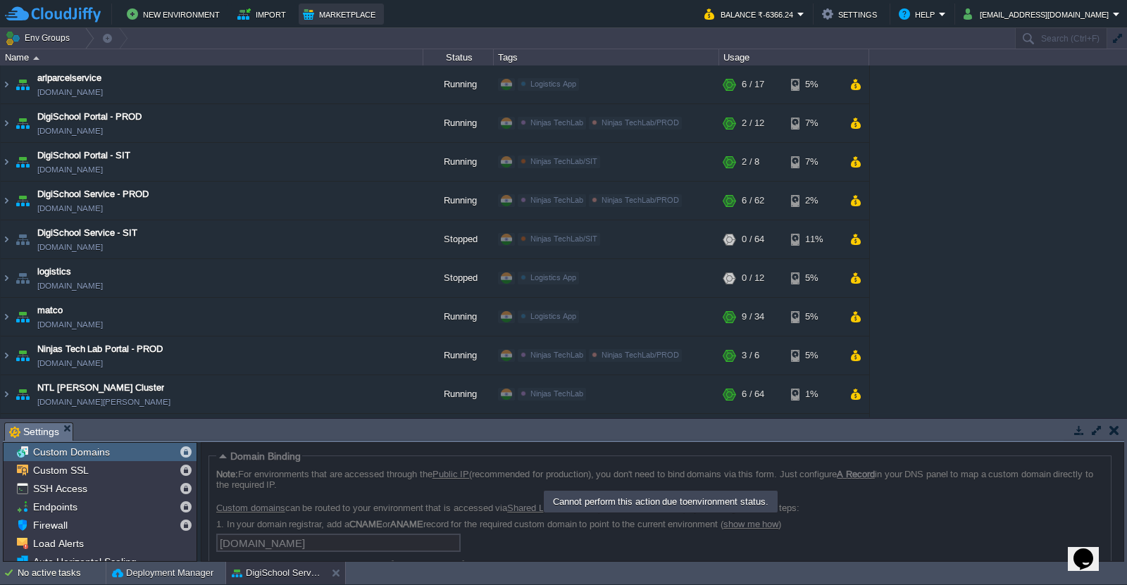
click at [315, 8] on button "Marketplace" at bounding box center [341, 14] width 77 height 17
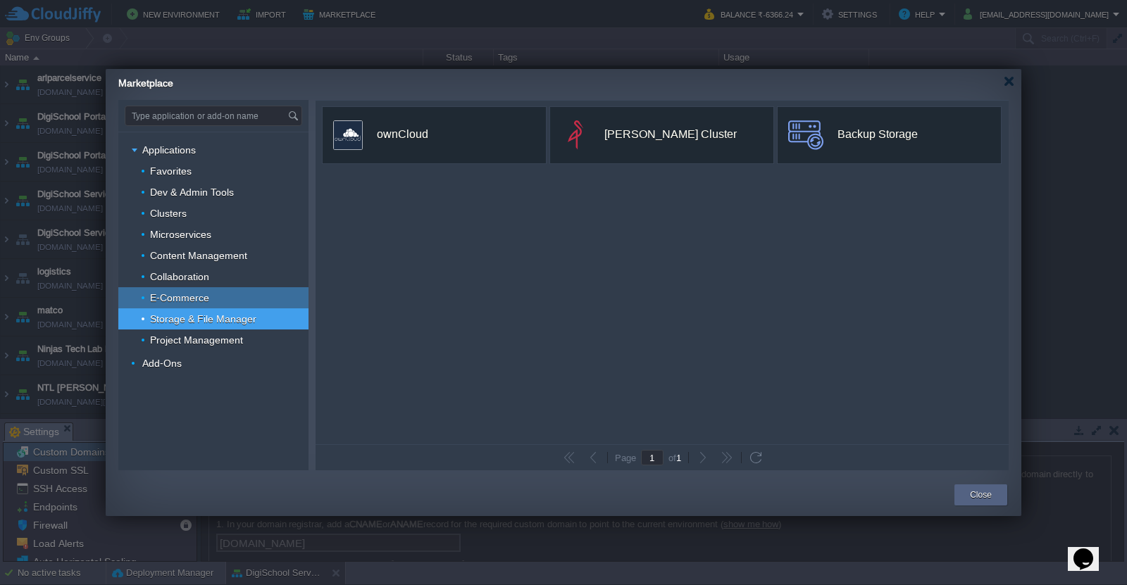
click at [257, 305] on div "E-Commerce" at bounding box center [213, 297] width 190 height 21
type input "Type application or add-on name"
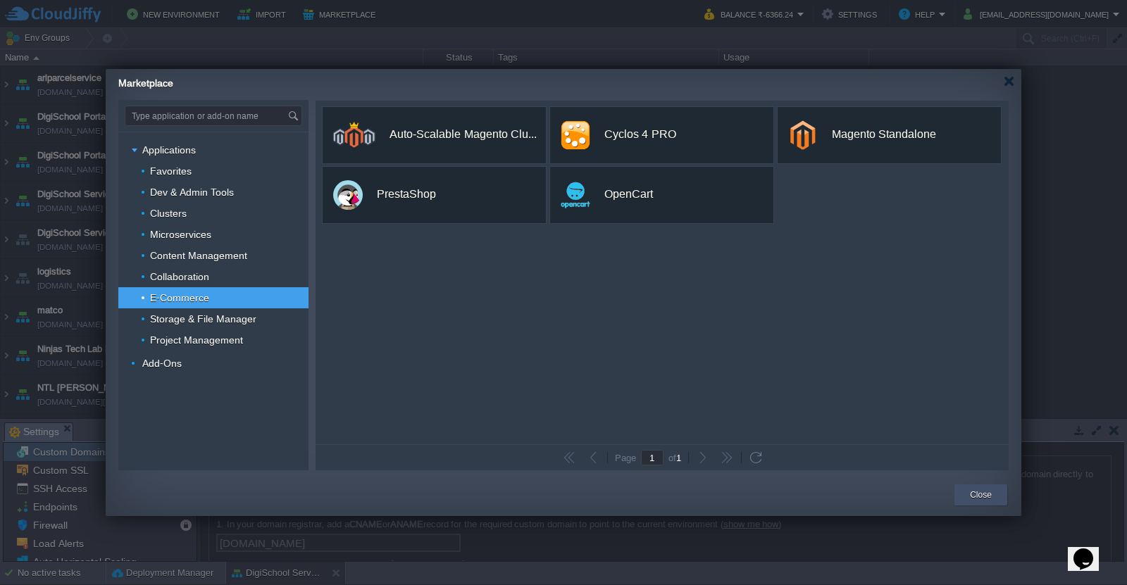
click at [970, 497] on button "Close" at bounding box center [981, 495] width 22 height 14
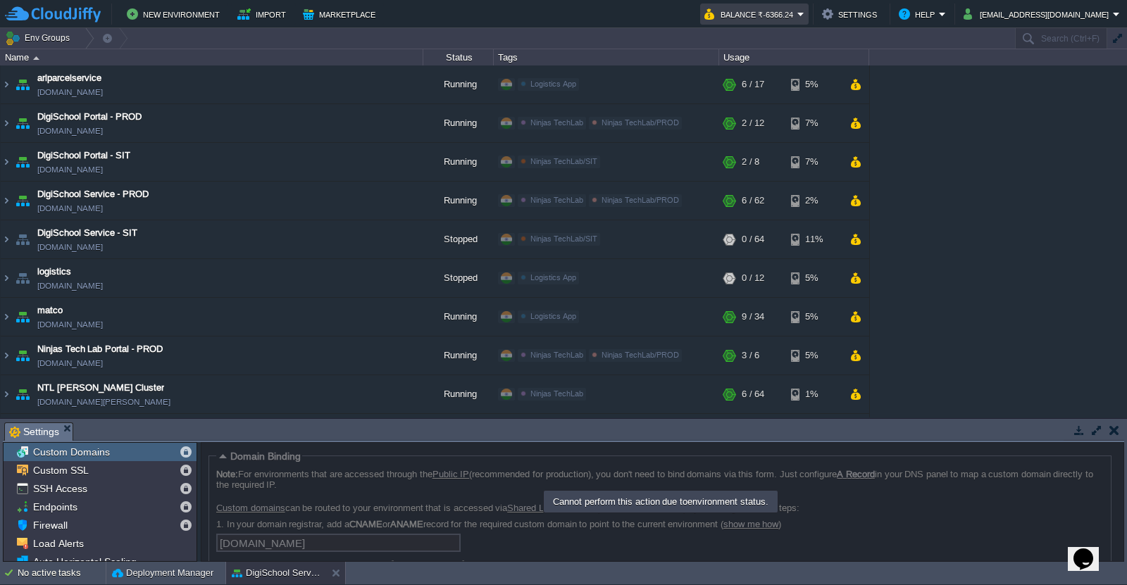
click at [804, 15] on em "Balance ₹-6366.24" at bounding box center [754, 14] width 100 height 17
click at [872, 13] on button "Settings" at bounding box center [851, 14] width 59 height 17
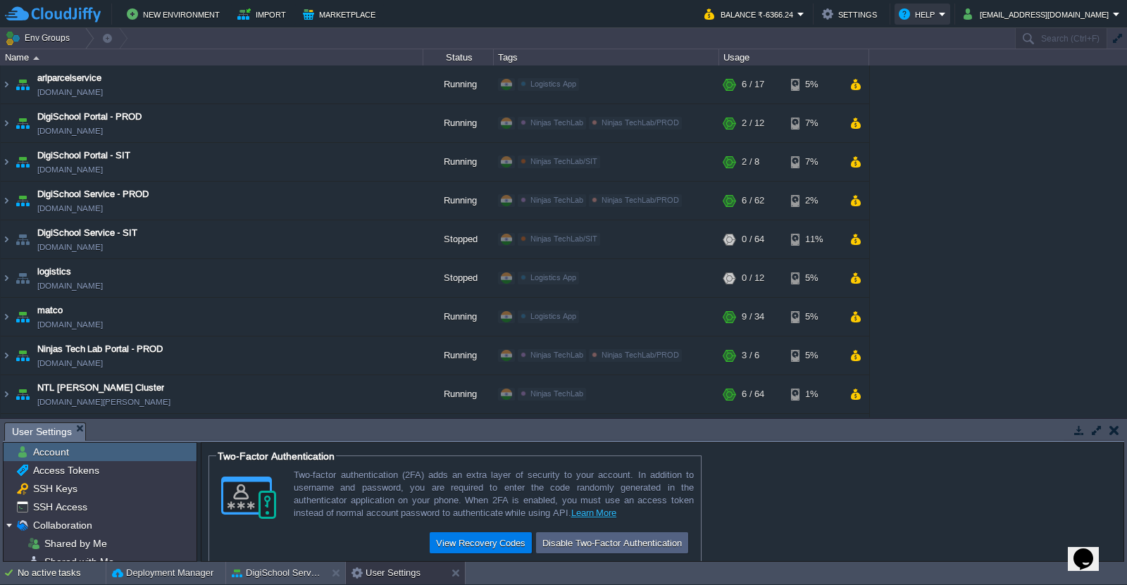
click at [934, 18] on button "Help" at bounding box center [918, 14] width 40 height 17
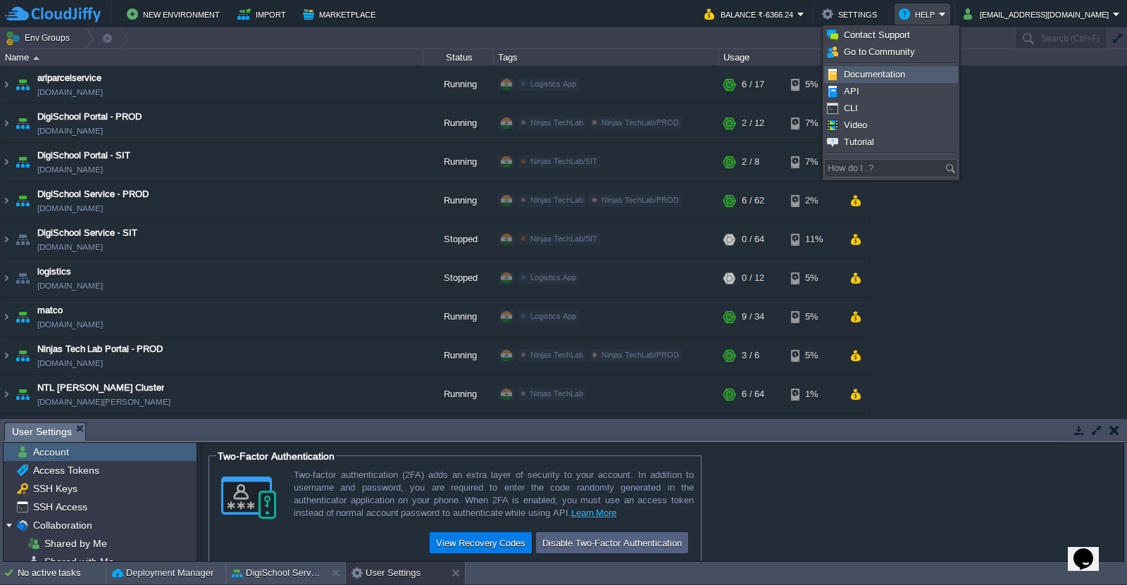
click at [903, 71] on span "Documentation" at bounding box center [874, 74] width 61 height 11
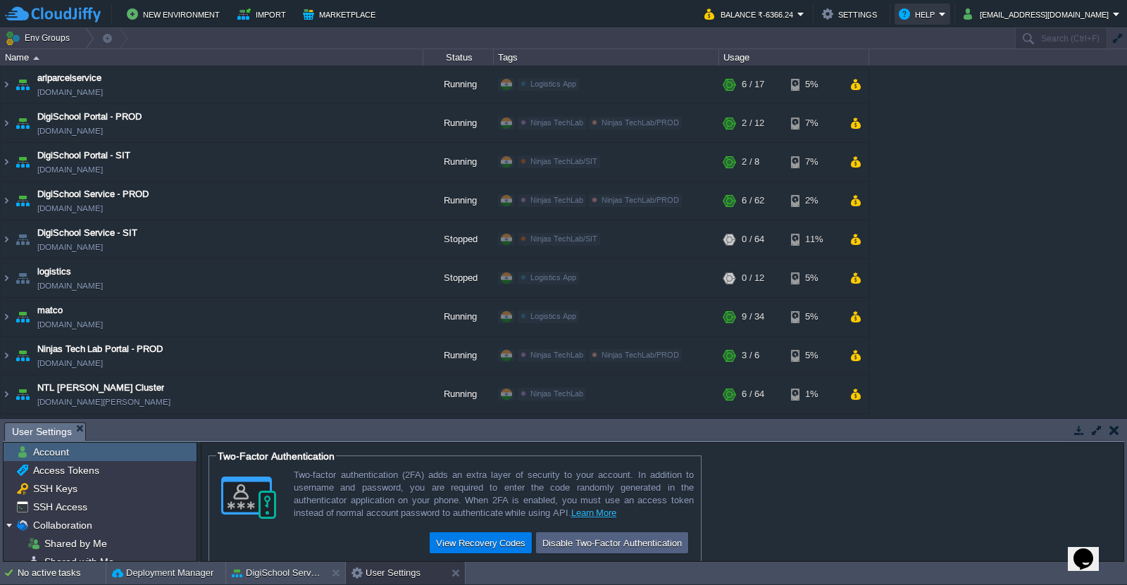
click at [938, 8] on button "Help" at bounding box center [918, 14] width 40 height 17
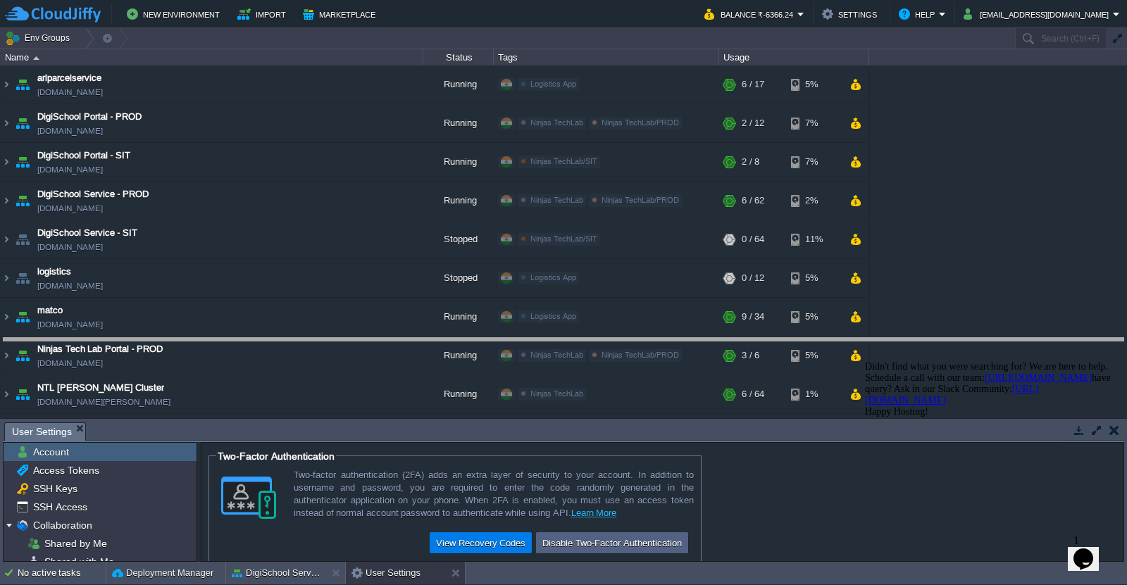
drag, startPoint x: 737, startPoint y: 437, endPoint x: 746, endPoint y: 354, distance: 83.6
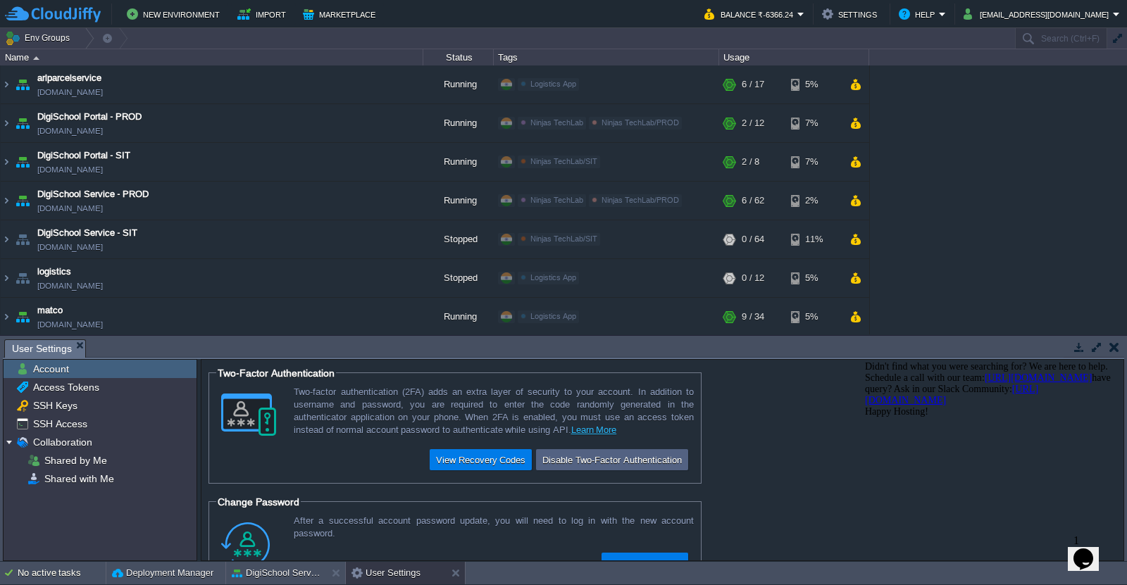
click at [1084, 549] on icon "$i18n('chat', 'chat_widget')" at bounding box center [1083, 559] width 20 height 21
click at [807, 477] on form "Two-Factor Authentication Two-factor authentication (2FA) adds an extra layer o…" at bounding box center [662, 460] width 922 height 201
click at [1089, 553] on div "Close Chat This icon closes the chat window." at bounding box center [1080, 561] width 17 height 17
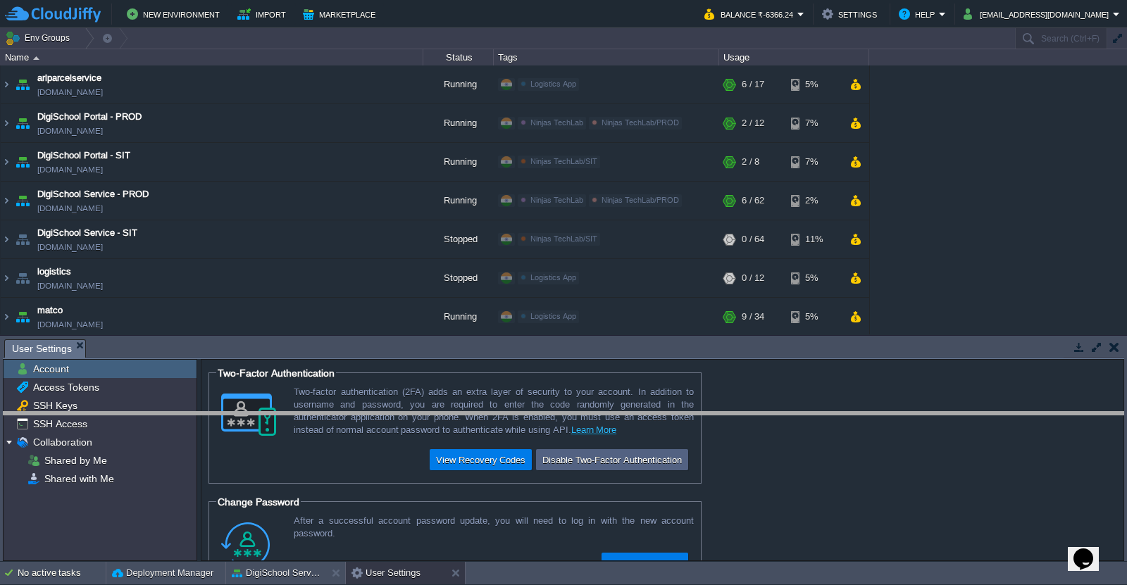
drag, startPoint x: 739, startPoint y: 347, endPoint x: 764, endPoint y: 433, distance: 89.4
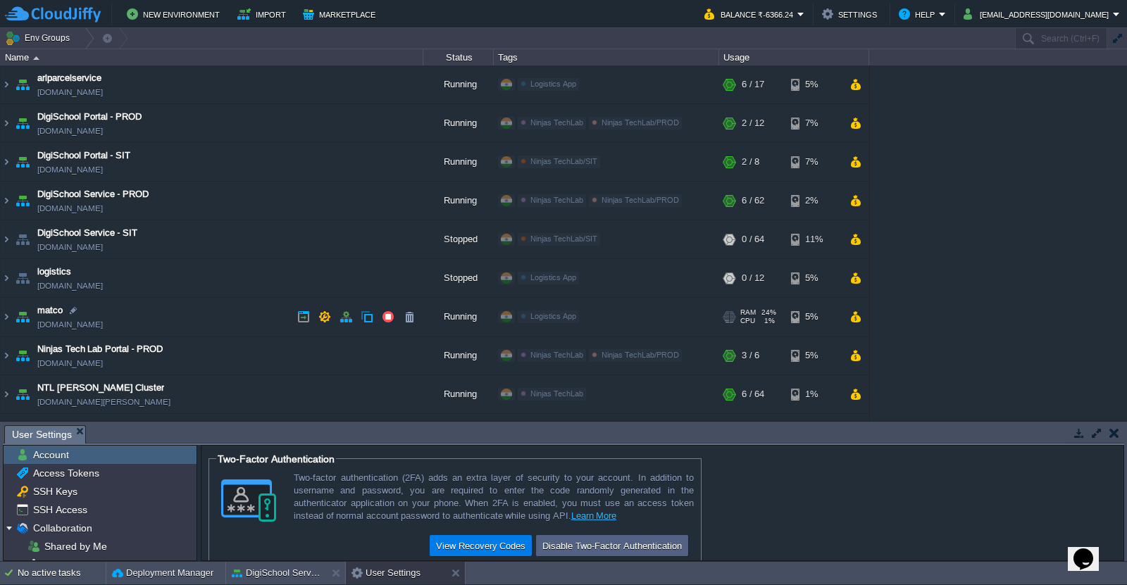
click at [746, 318] on span "CPU" at bounding box center [747, 321] width 15 height 8
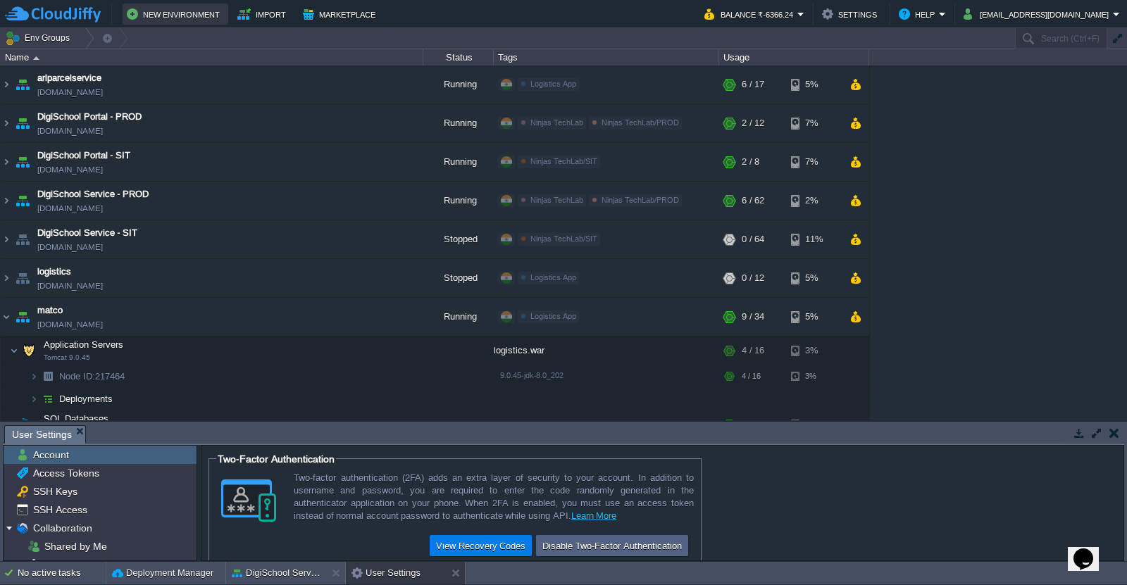
click at [186, 20] on button "New Environment" at bounding box center [175, 14] width 97 height 17
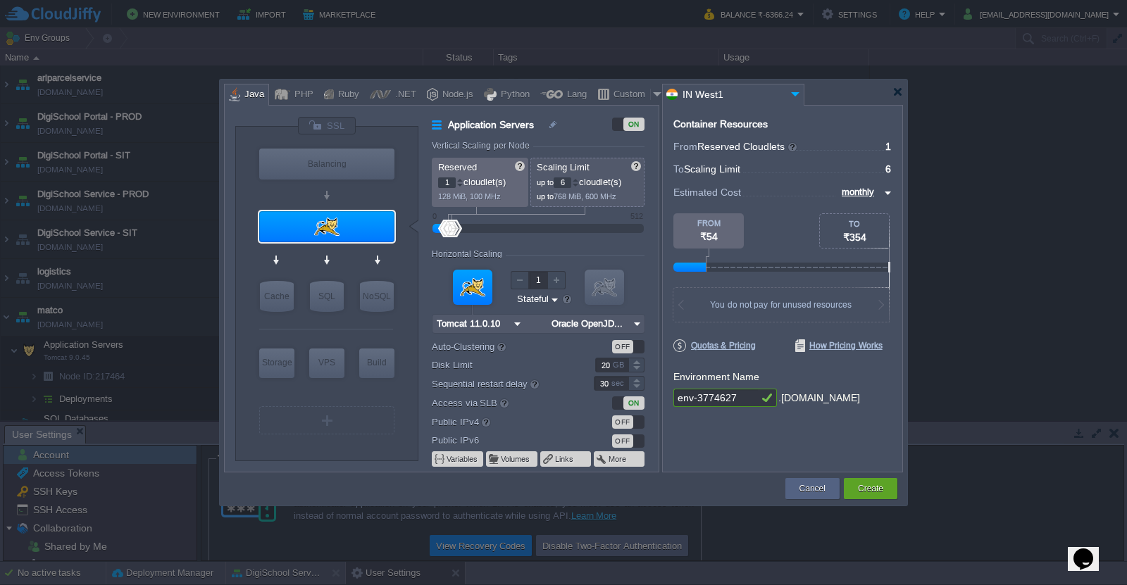
drag, startPoint x: 599, startPoint y: 198, endPoint x: 623, endPoint y: 201, distance: 24.1
click at [623, 201] on p "up to 768 MiB, 600 MHz" at bounding box center [588, 194] width 103 height 13
